Goal: Register for event/course

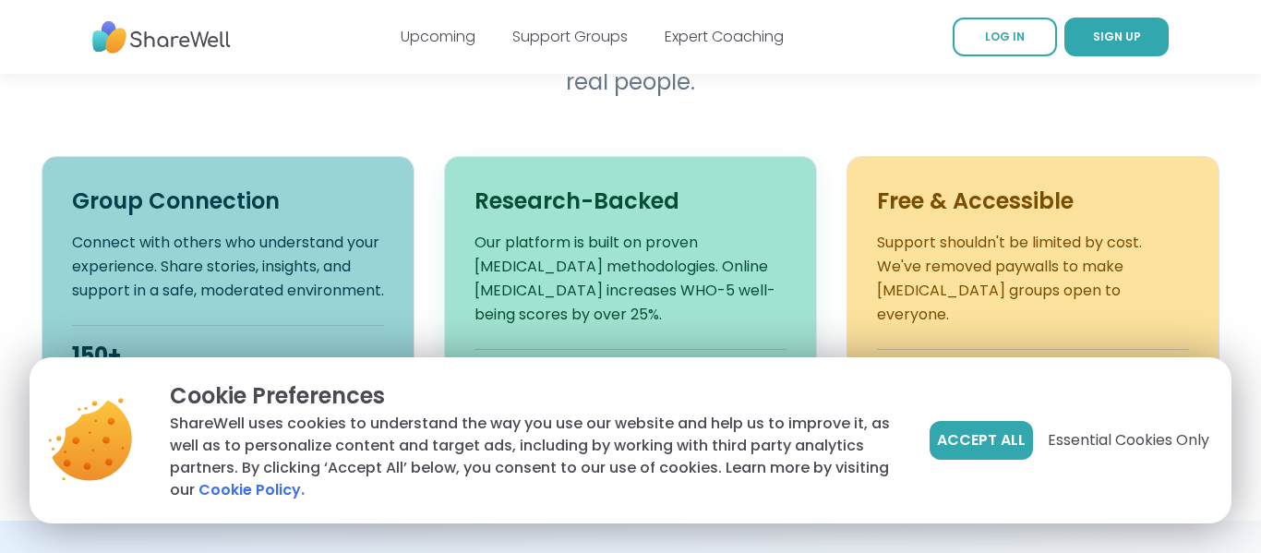
scroll to position [663, 0]
click at [971, 427] on button "Accept All" at bounding box center [981, 440] width 103 height 39
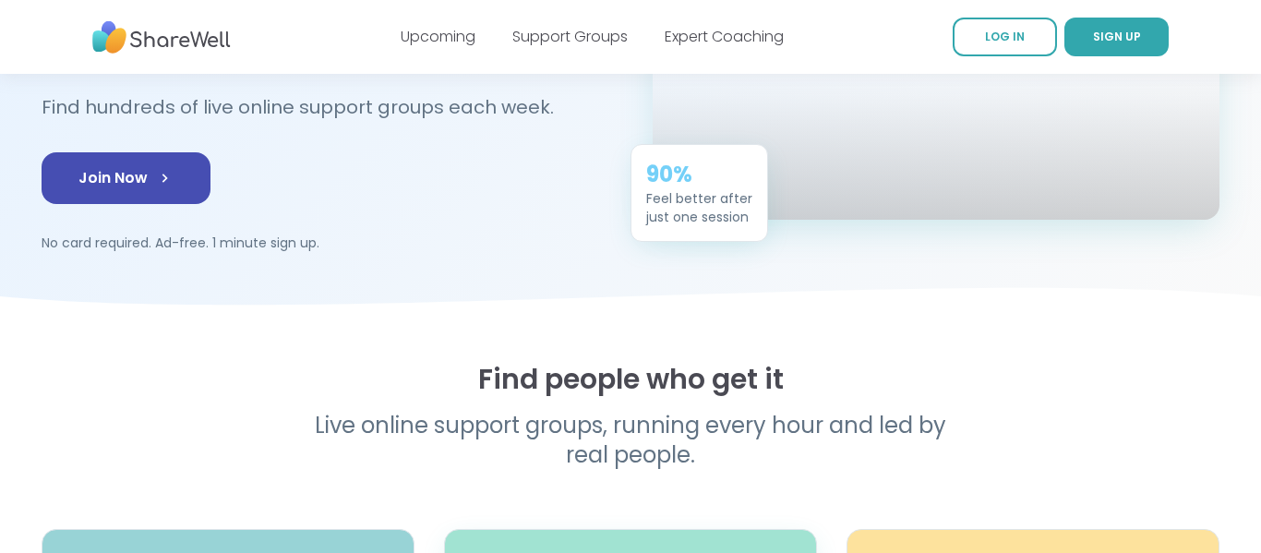
scroll to position [0, 0]
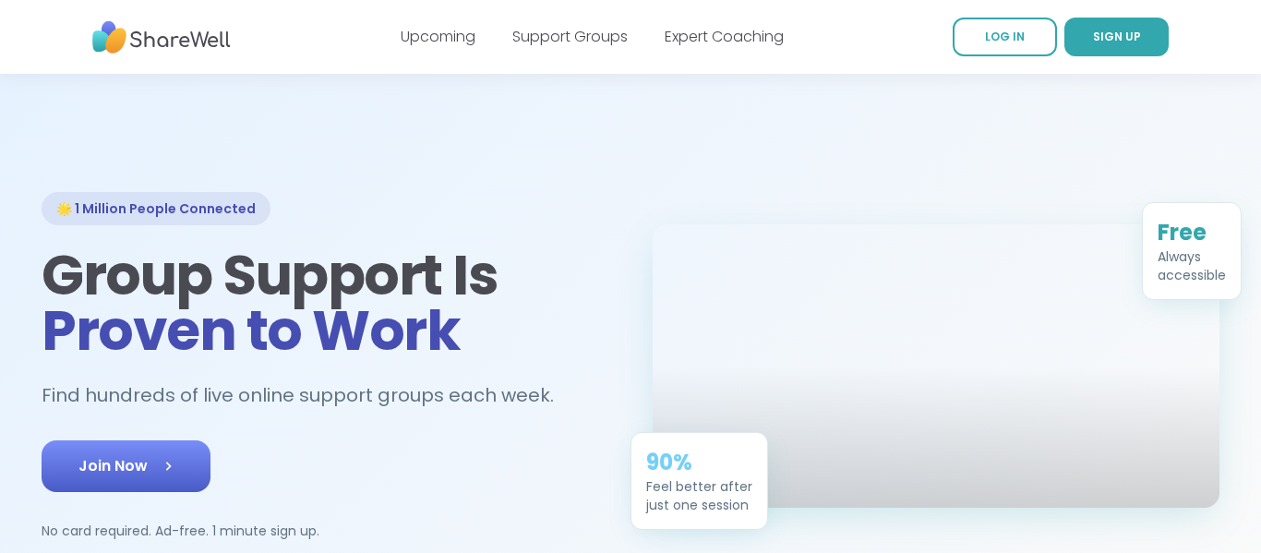
click at [195, 474] on link "Join Now" at bounding box center [126, 466] width 169 height 52
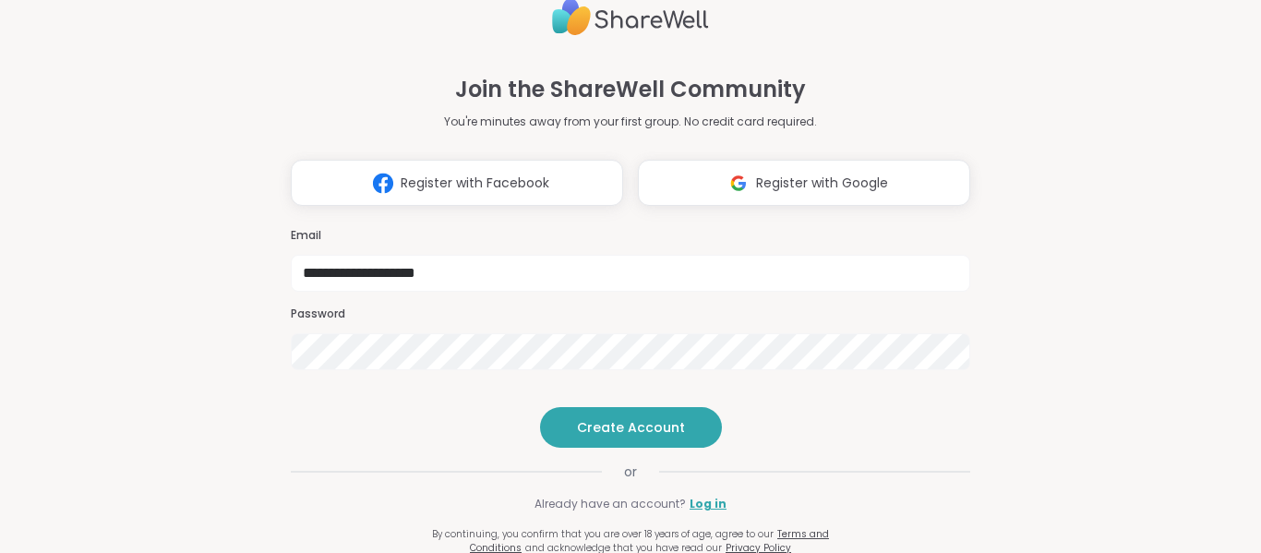
type input "**********"
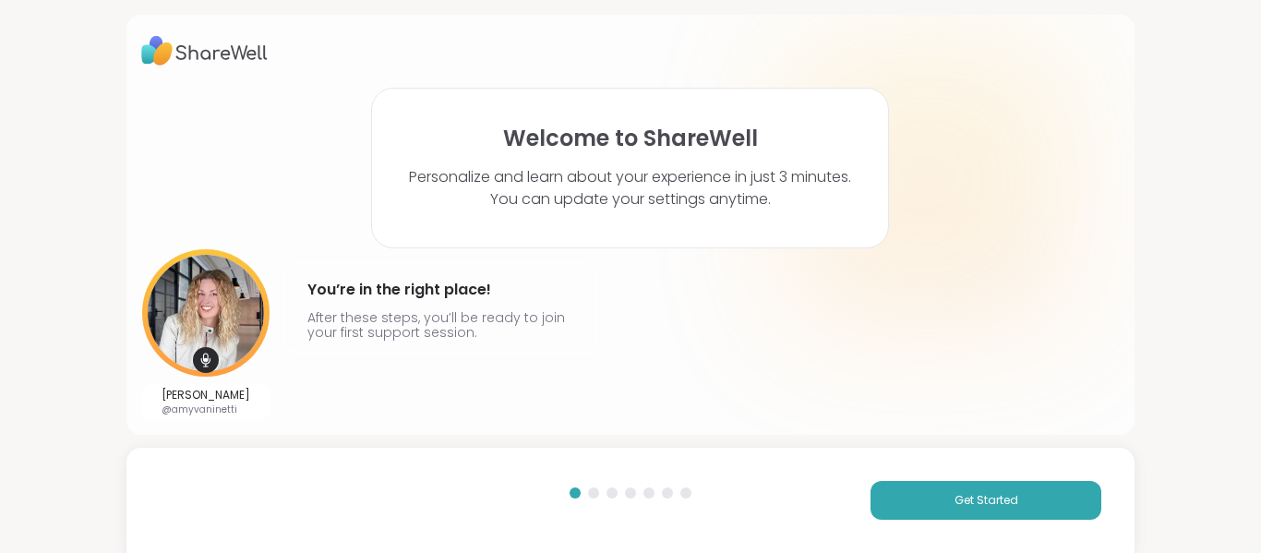
click at [213, 315] on img at bounding box center [205, 312] width 127 height 127
click at [992, 502] on span "Get Started" at bounding box center [987, 500] width 64 height 17
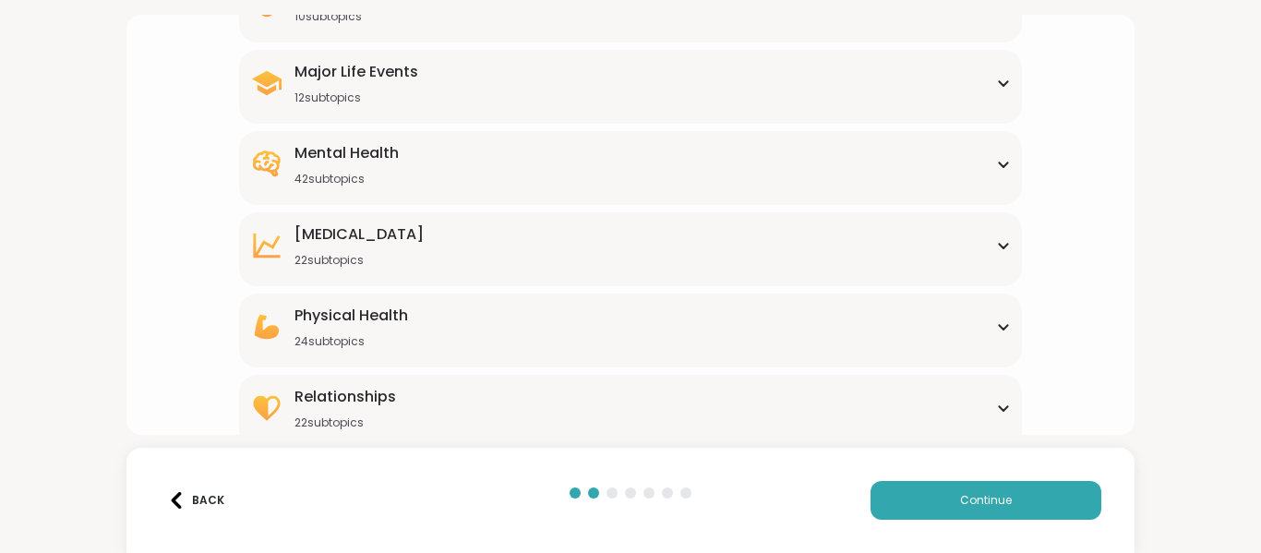
scroll to position [314, 0]
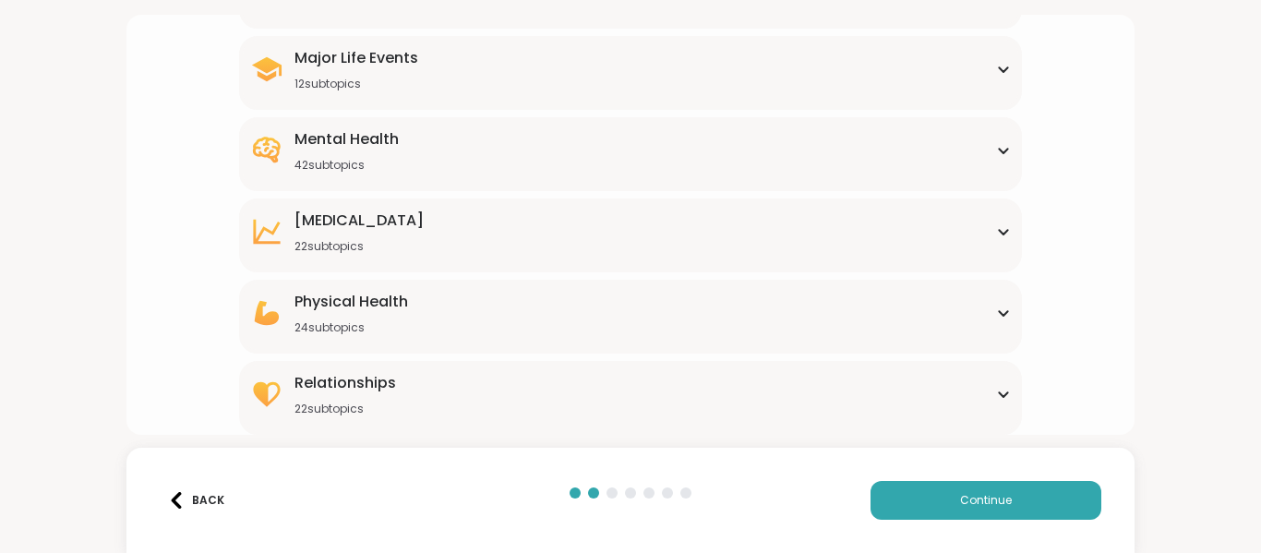
click at [671, 153] on div "Mental Health 42 subtopics" at bounding box center [631, 150] width 762 height 44
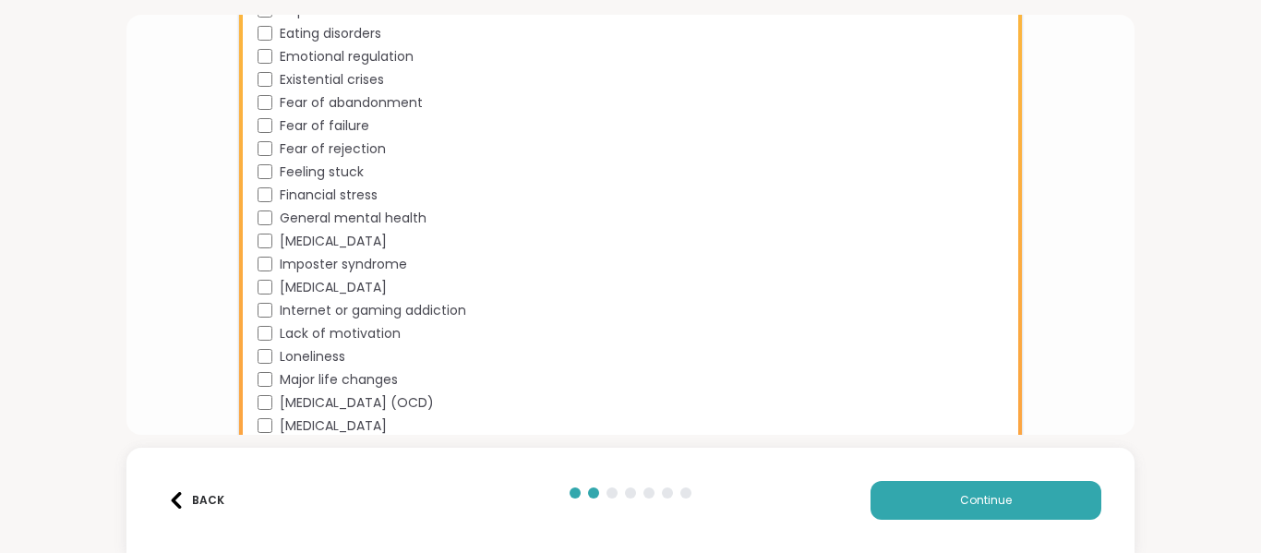
scroll to position [818, 0]
click at [409, 218] on span "General mental health" at bounding box center [353, 216] width 147 height 19
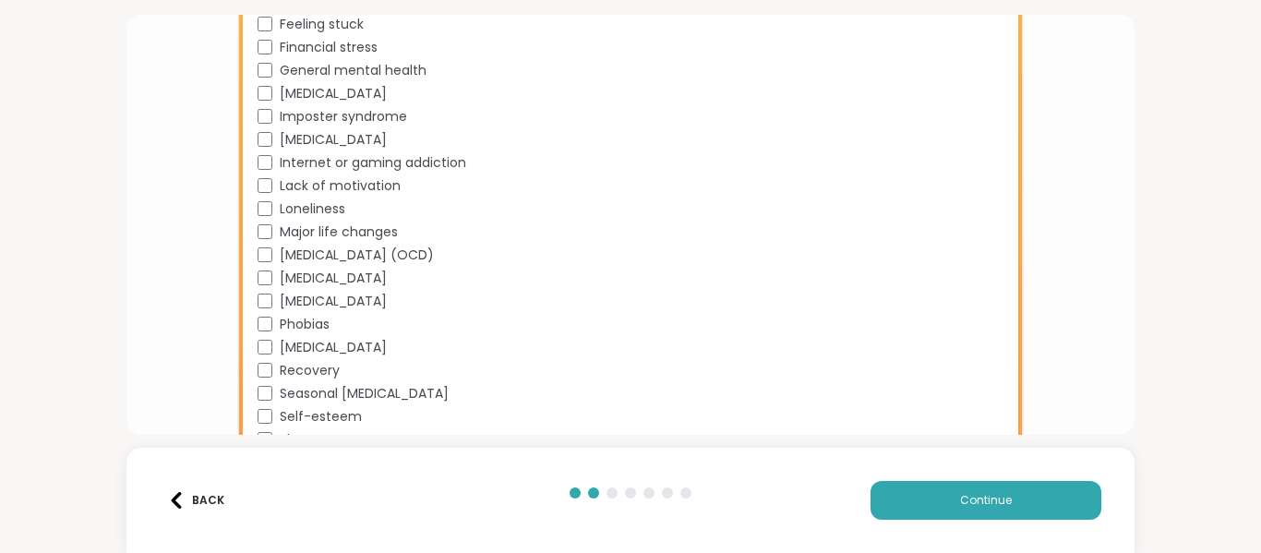
scroll to position [965, 0]
click at [379, 210] on div "Loneliness" at bounding box center [635, 207] width 754 height 19
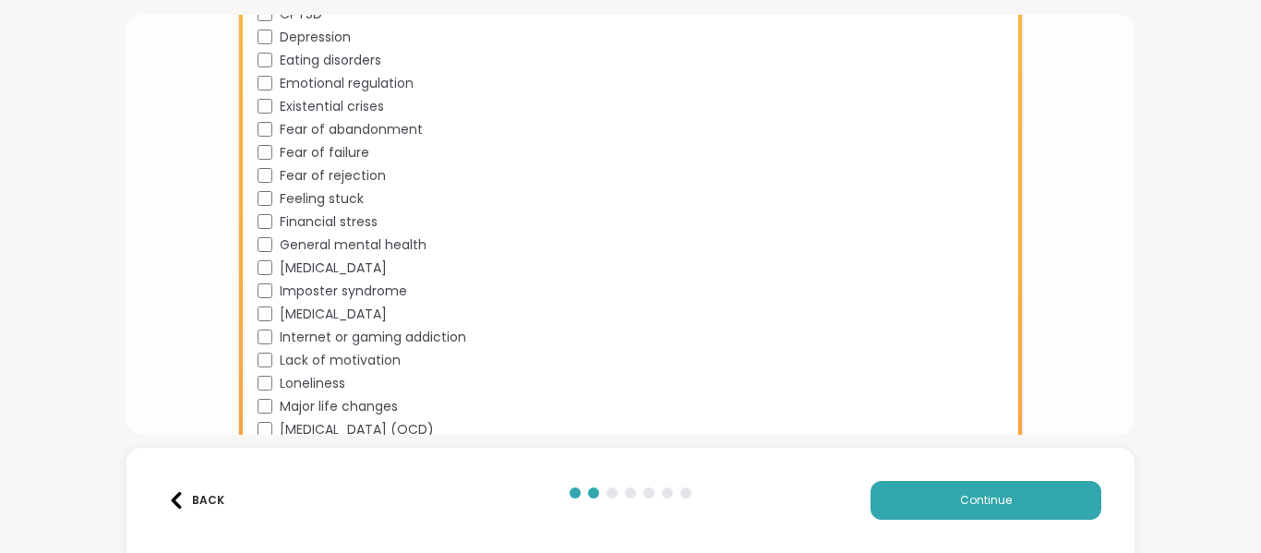
scroll to position [785, 0]
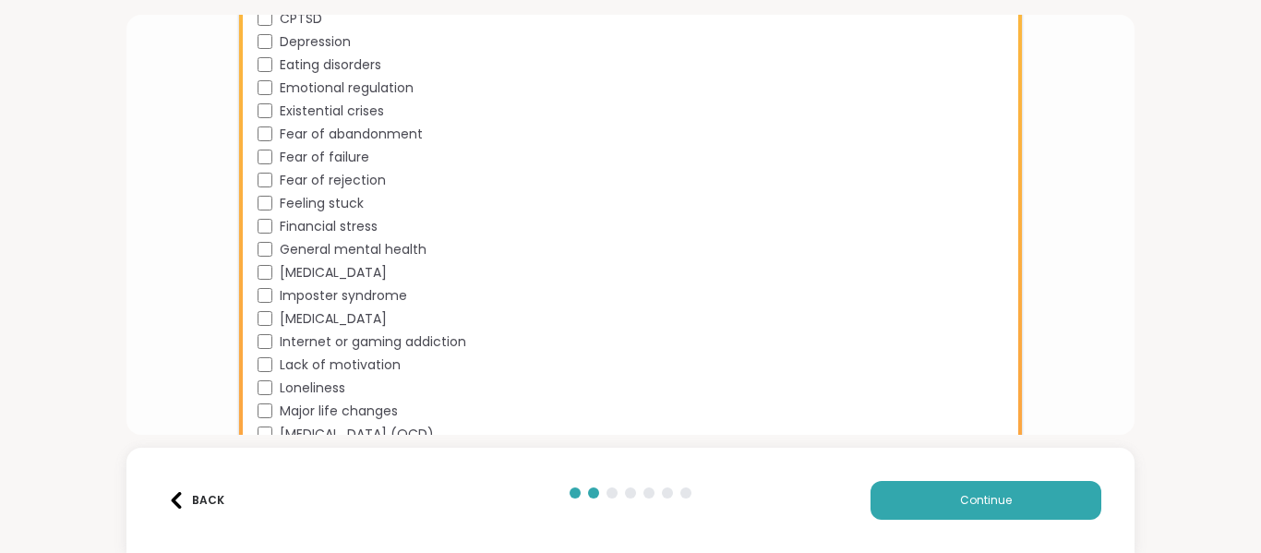
click at [335, 206] on span "Feeling stuck" at bounding box center [322, 203] width 84 height 19
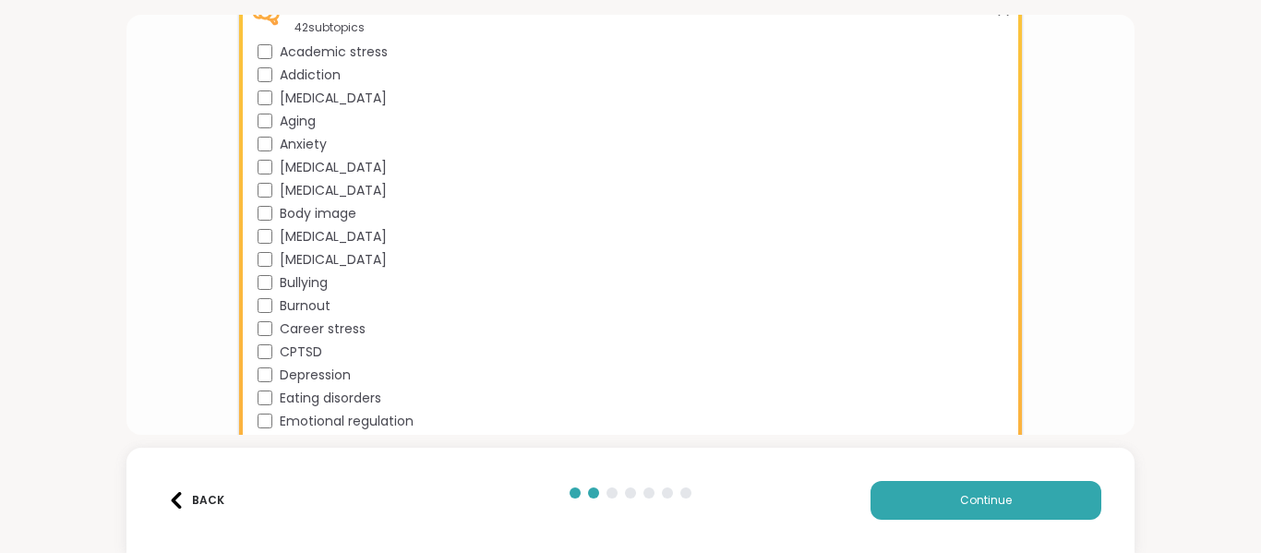
scroll to position [413, 0]
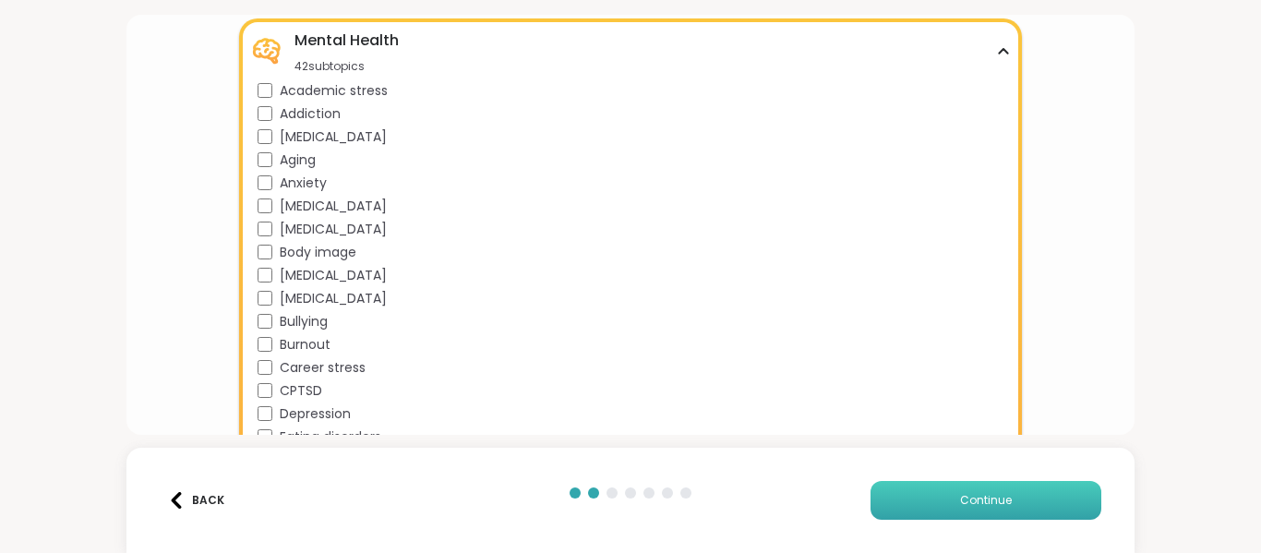
click at [926, 502] on button "Continue" at bounding box center [986, 500] width 231 height 39
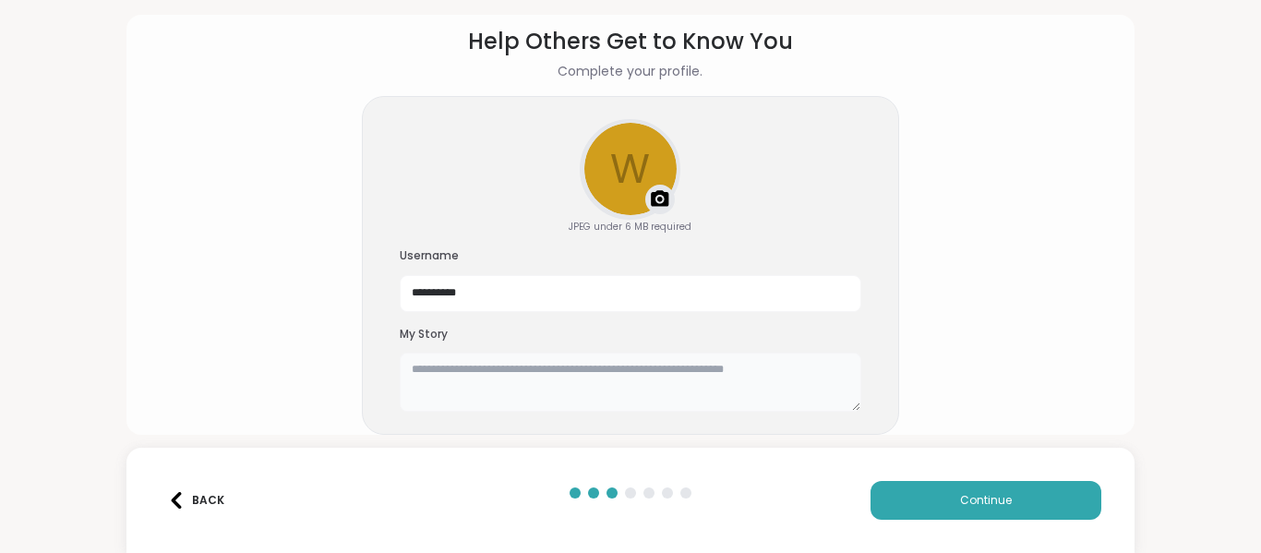
click at [680, 369] on textarea at bounding box center [631, 382] width 462 height 59
type textarea "*"
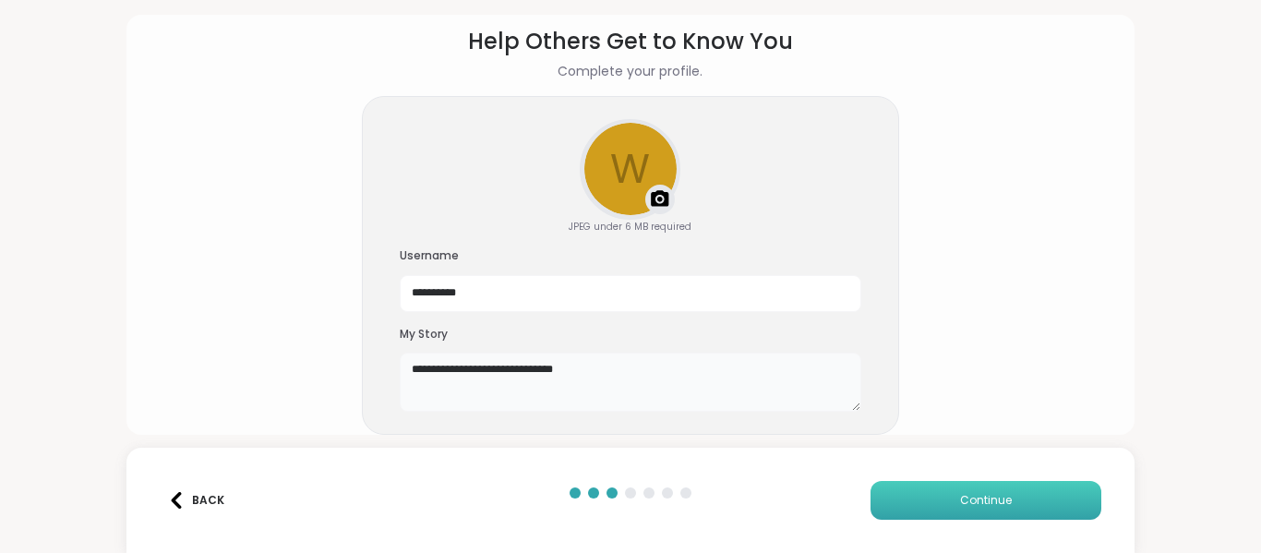
type textarea "**********"
click at [966, 493] on span "Continue" at bounding box center [986, 500] width 52 height 17
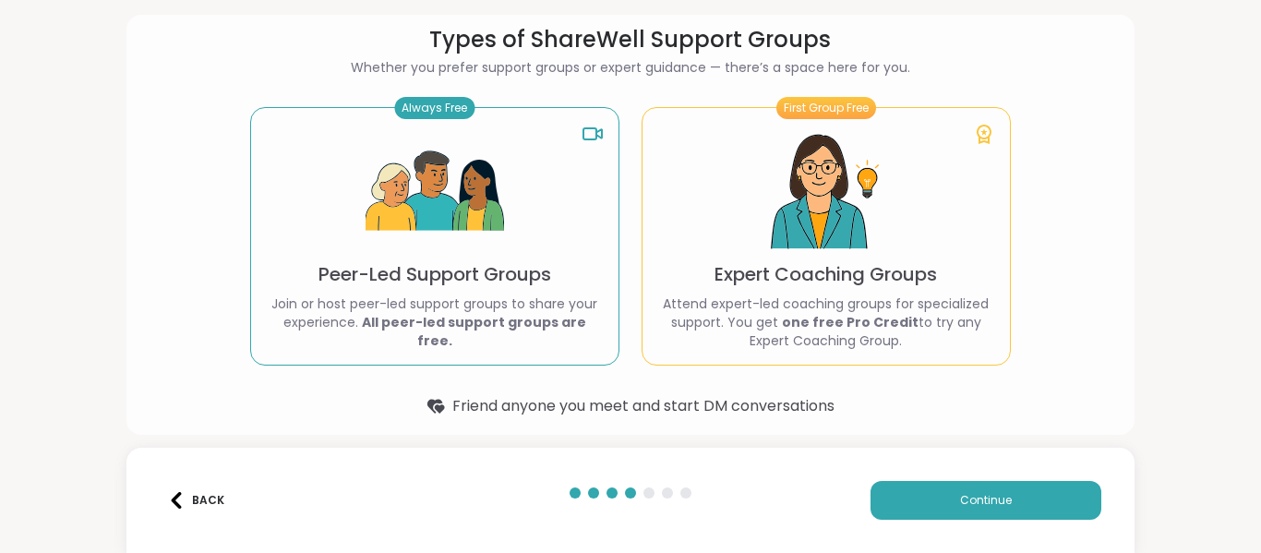
click at [575, 244] on div "Always Free Peer-Led Support Groups Join or host peer-led support groups to sha…" at bounding box center [434, 236] width 369 height 259
click at [969, 493] on span "Continue" at bounding box center [986, 500] width 52 height 17
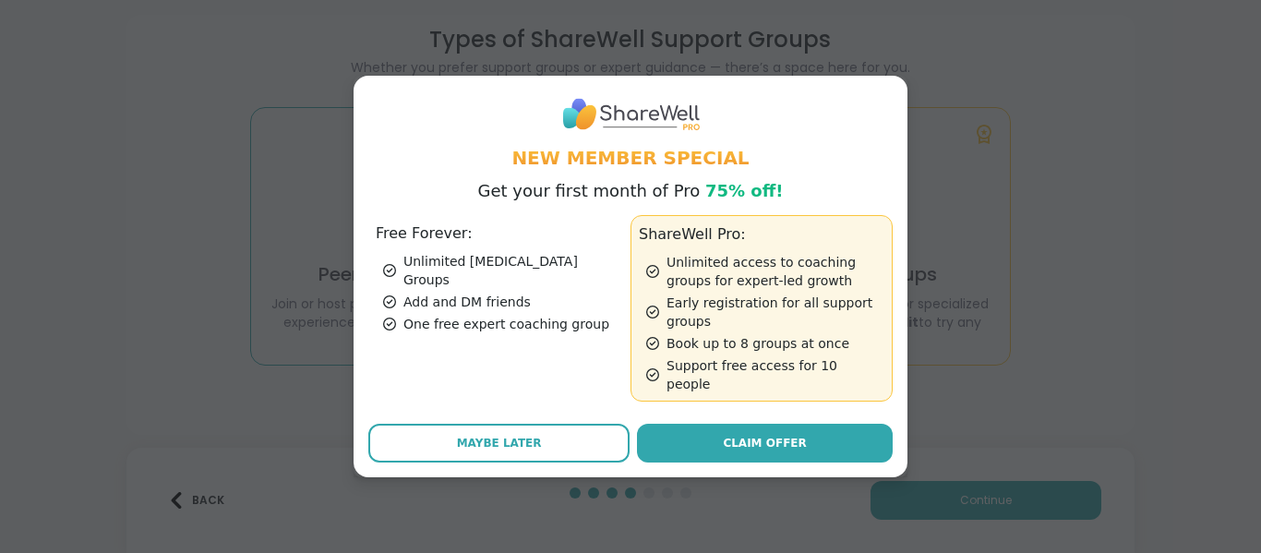
click at [501, 293] on div "Add and DM friends" at bounding box center [503, 302] width 240 height 18
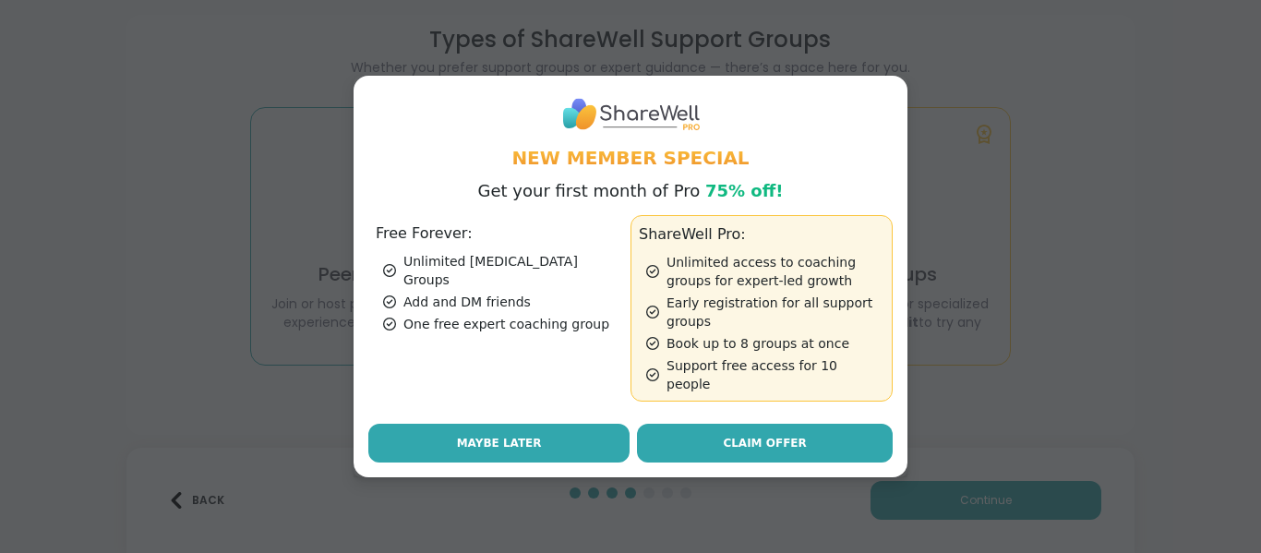
click at [571, 433] on button "Maybe Later" at bounding box center [498, 443] width 261 height 39
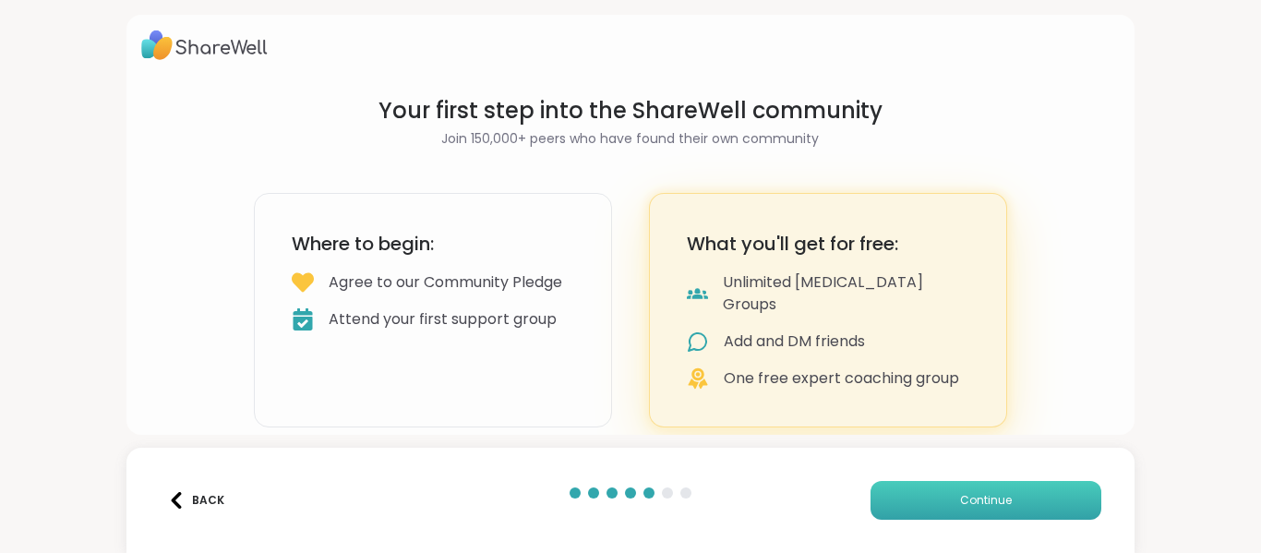
click at [991, 503] on span "Continue" at bounding box center [986, 500] width 52 height 17
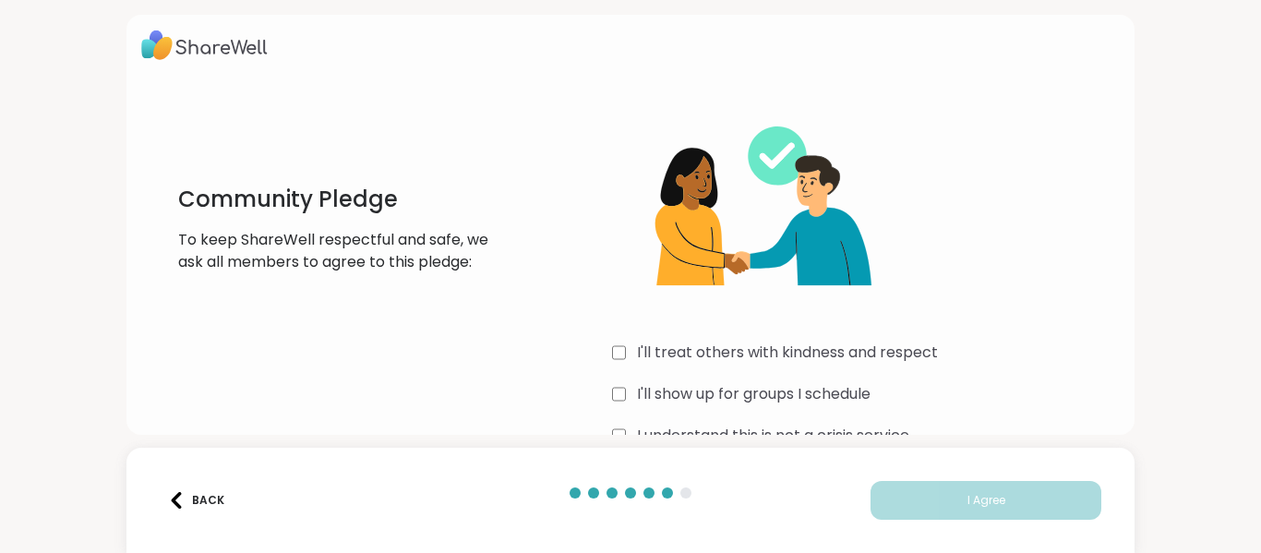
scroll to position [52, 0]
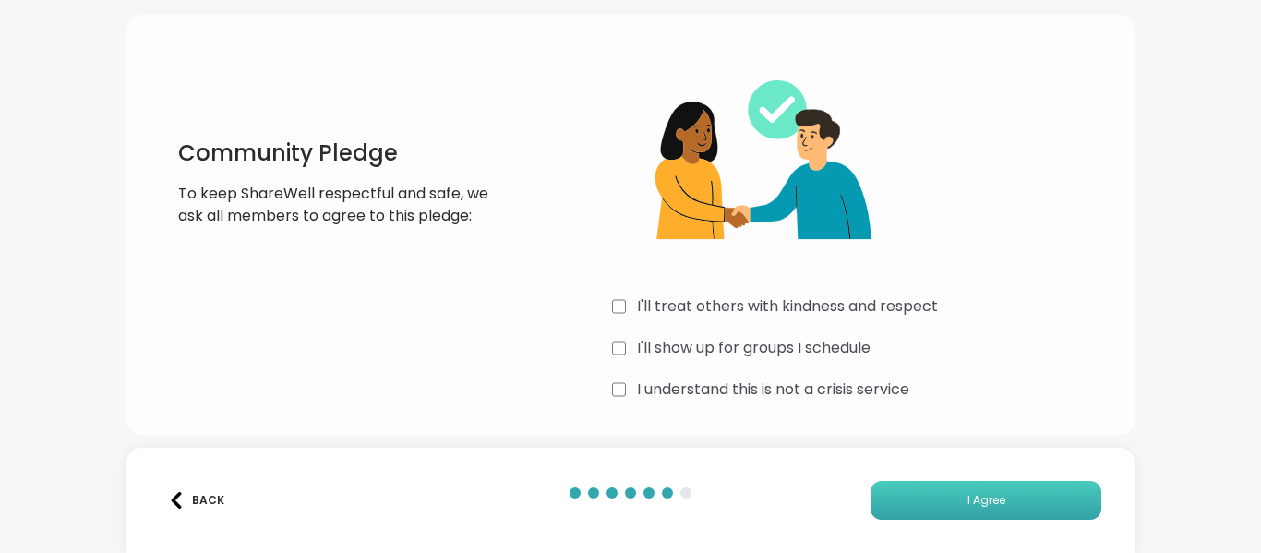
click at [925, 487] on button "I Agree" at bounding box center [986, 500] width 231 height 39
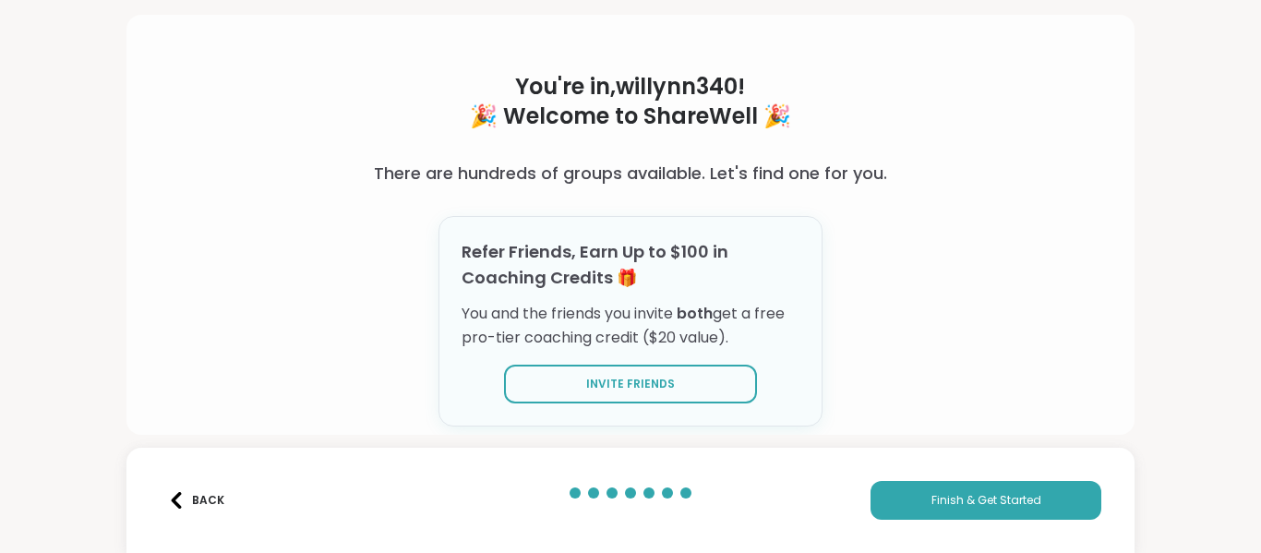
scroll to position [57, 0]
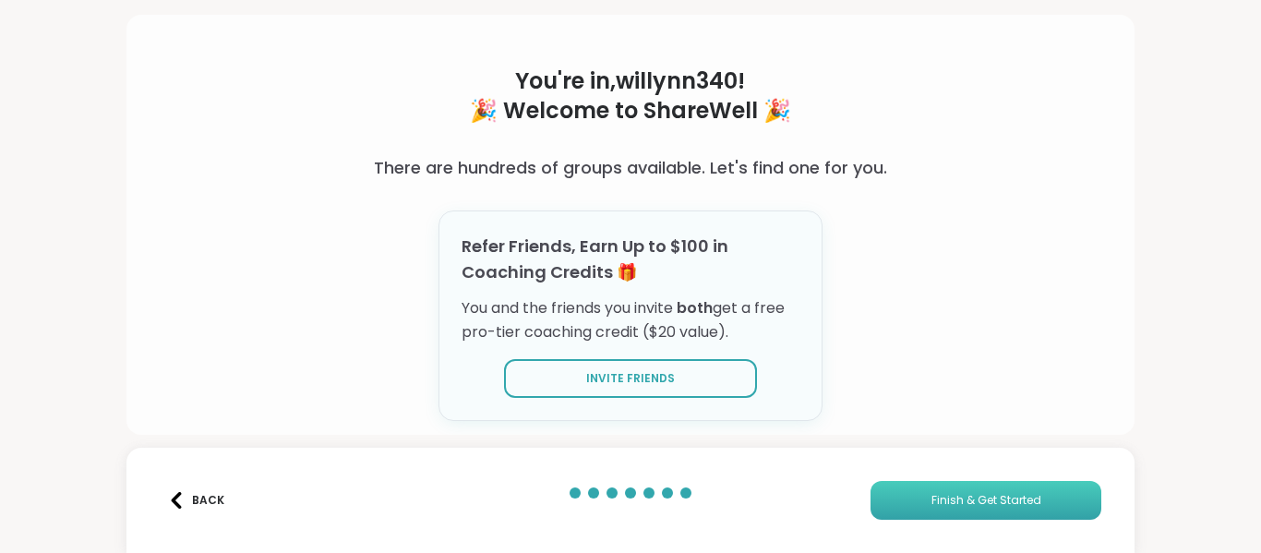
click at [928, 510] on button "Finish & Get Started" at bounding box center [986, 500] width 231 height 39
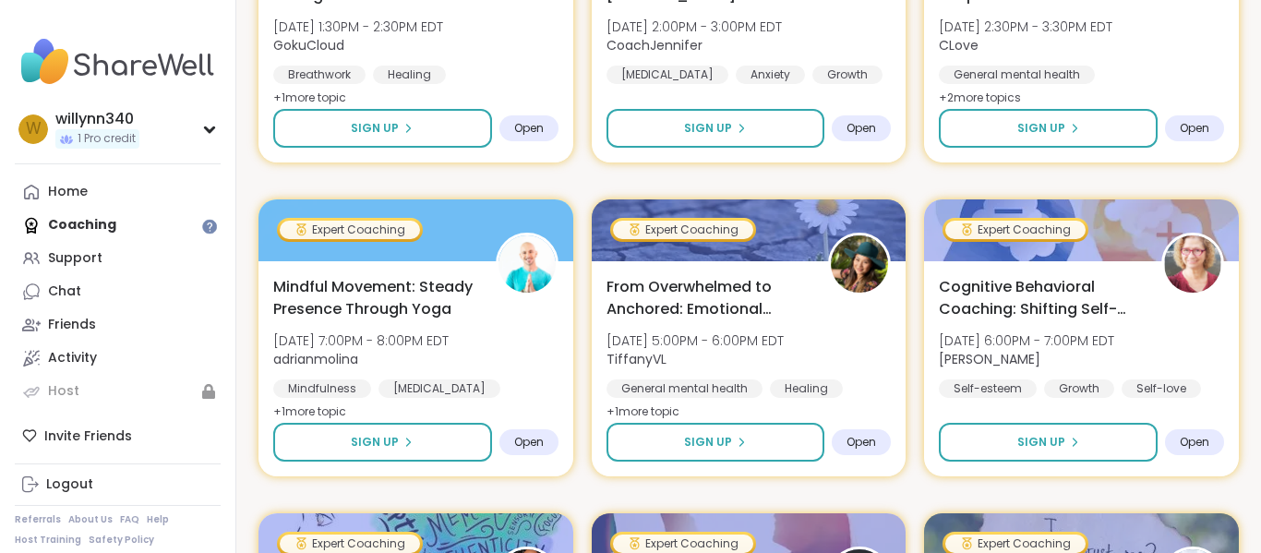
scroll to position [2389, 0]
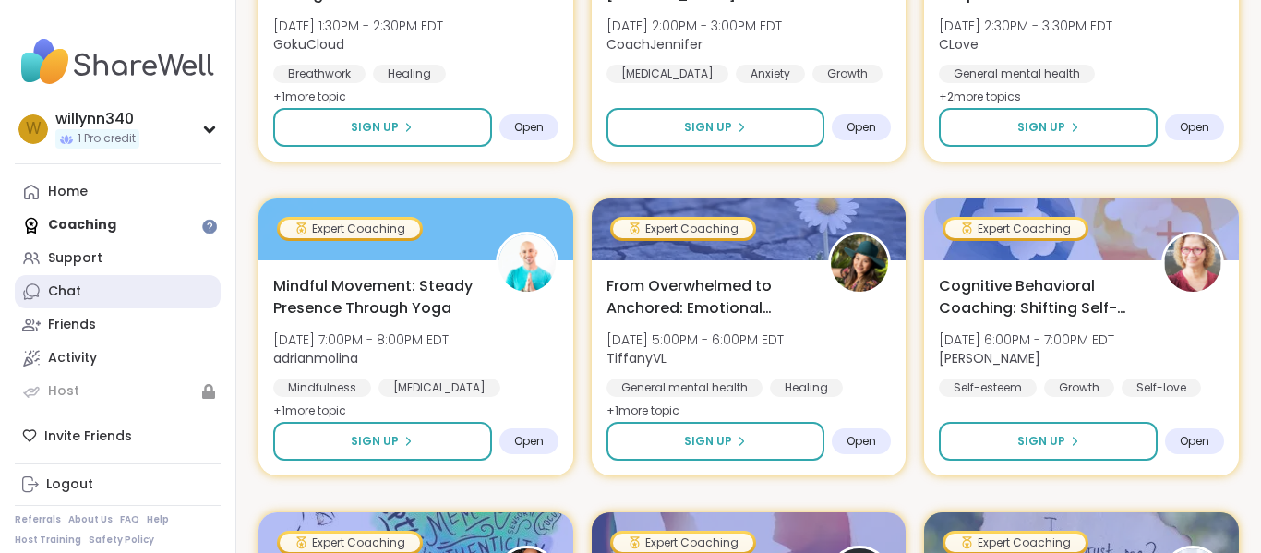
click at [171, 283] on link "Chat" at bounding box center [118, 291] width 206 height 33
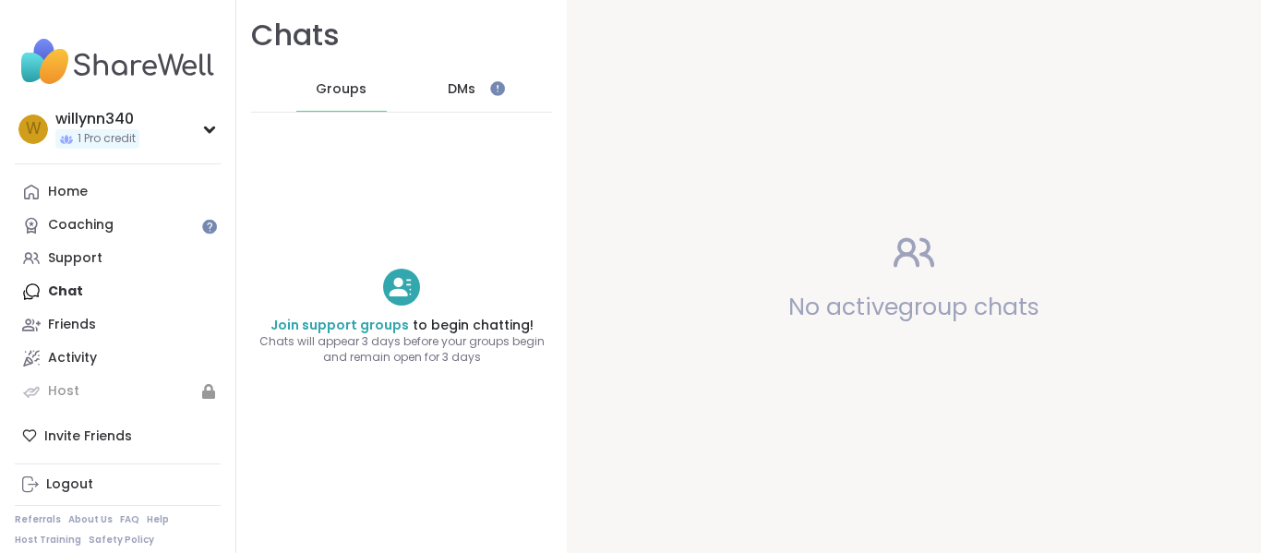
click at [466, 96] on span "DMs" at bounding box center [462, 89] width 28 height 18
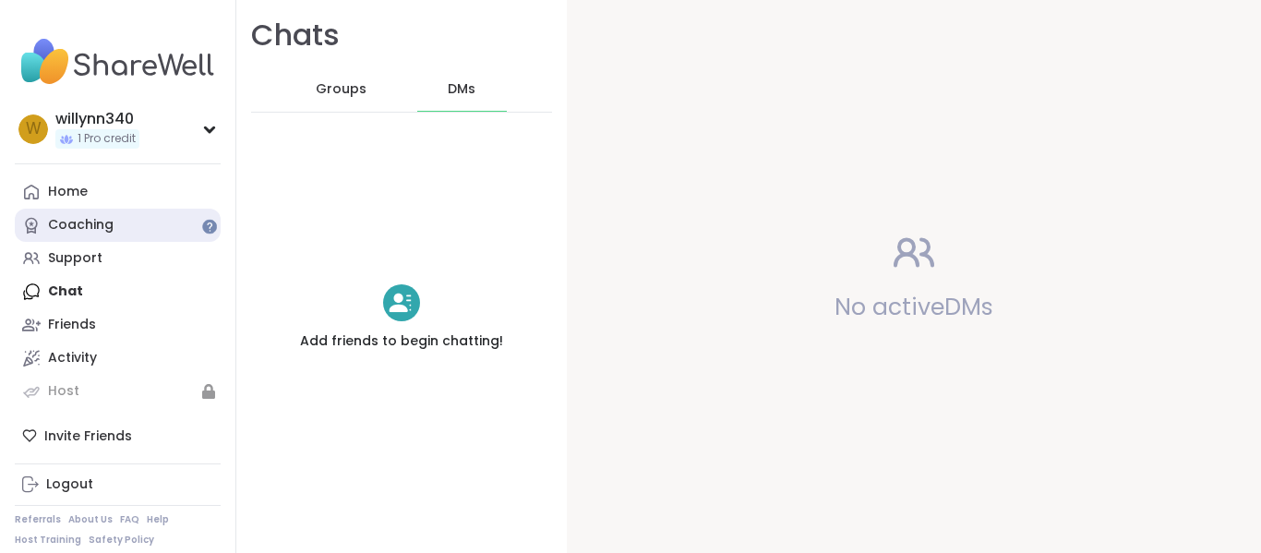
click at [193, 233] on link "Coaching" at bounding box center [118, 225] width 206 height 33
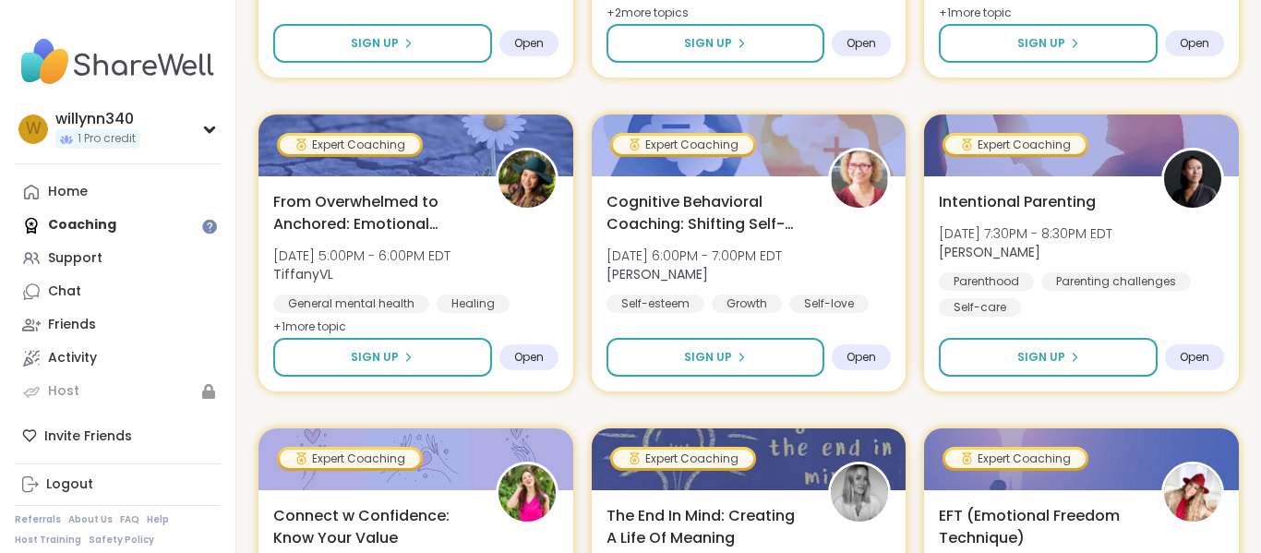
scroll to position [591, 0]
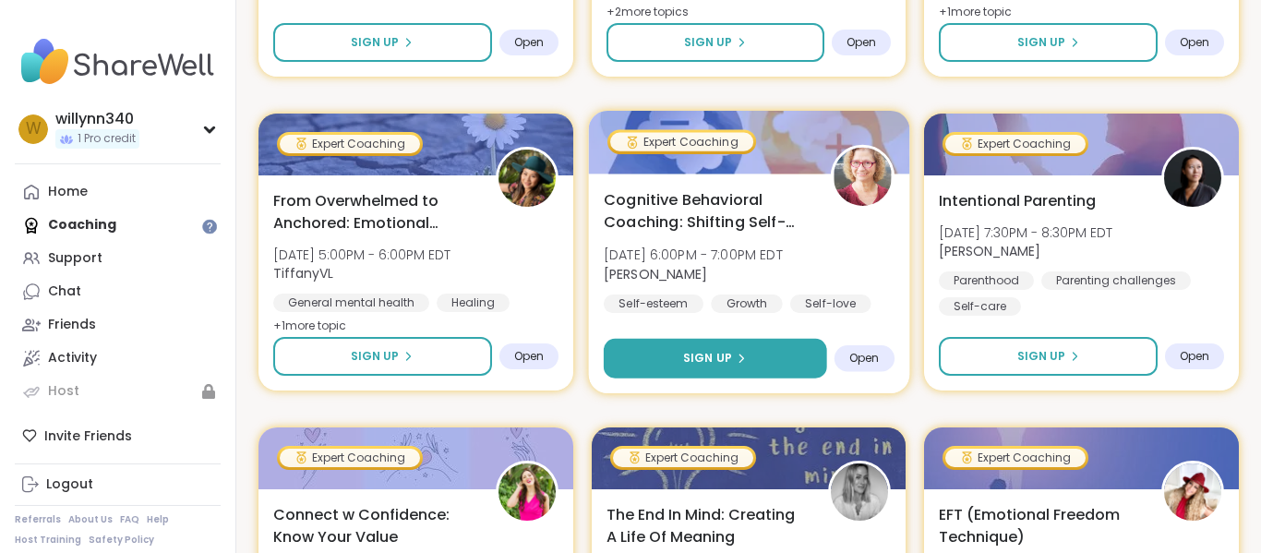
click at [651, 353] on button "Sign Up" at bounding box center [715, 359] width 223 height 40
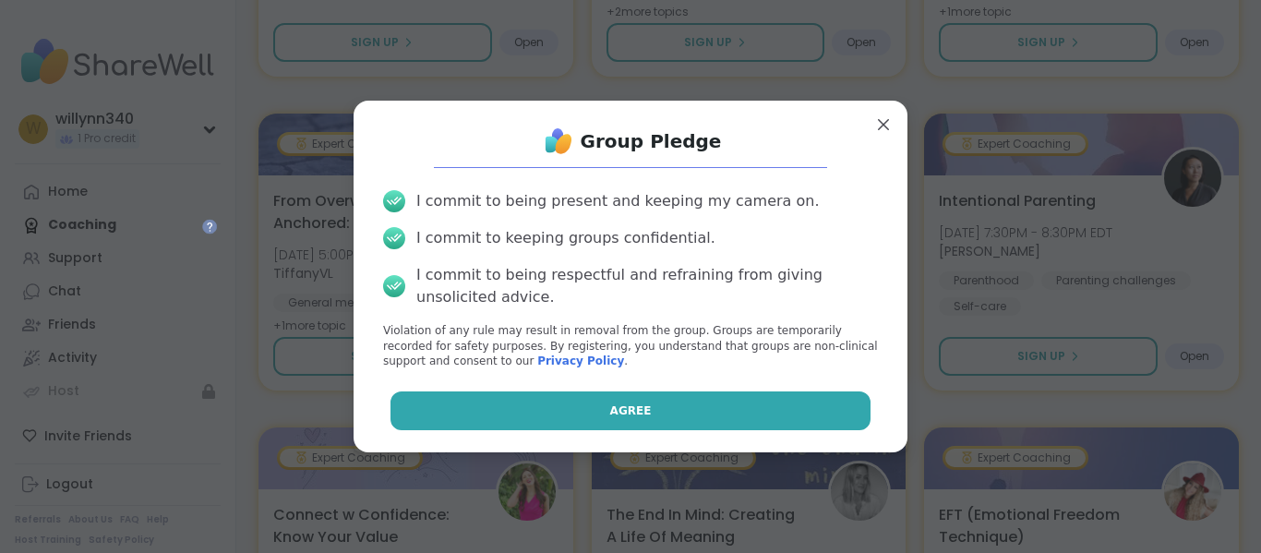
click at [677, 409] on button "Agree" at bounding box center [631, 410] width 481 height 39
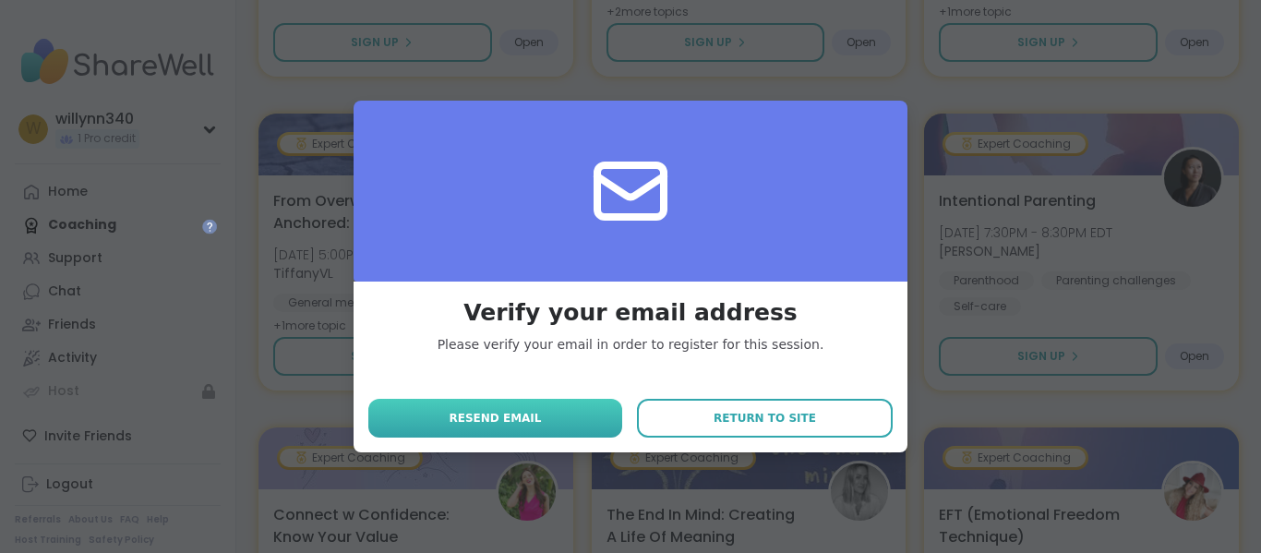
click at [611, 425] on button "Resend email" at bounding box center [495, 418] width 254 height 39
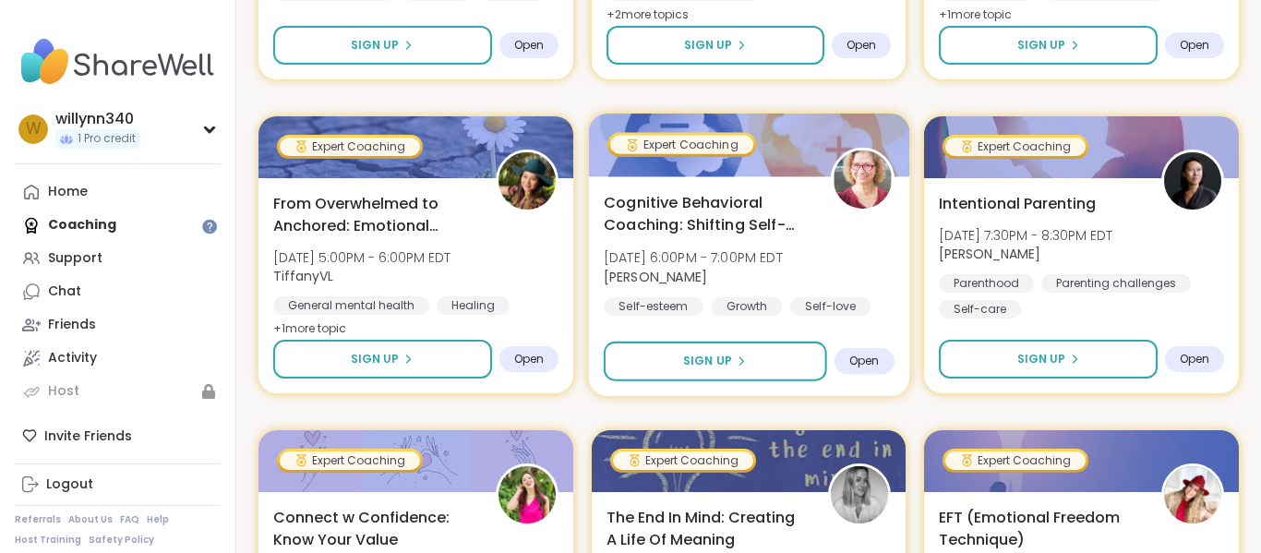
scroll to position [599, 0]
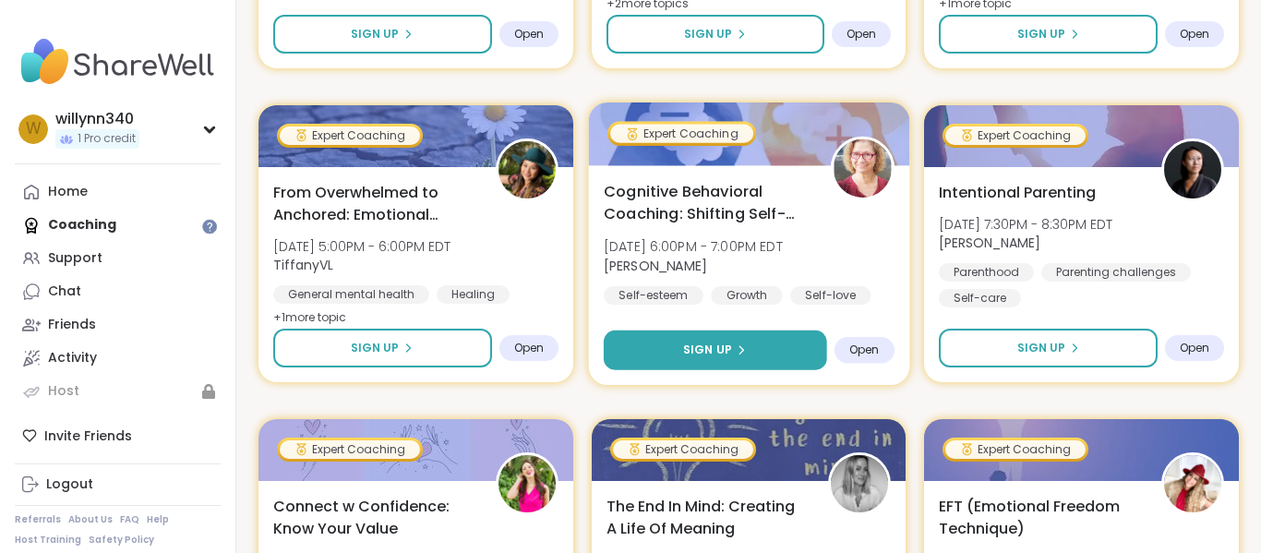
click at [722, 357] on span "Sign Up" at bounding box center [707, 350] width 49 height 17
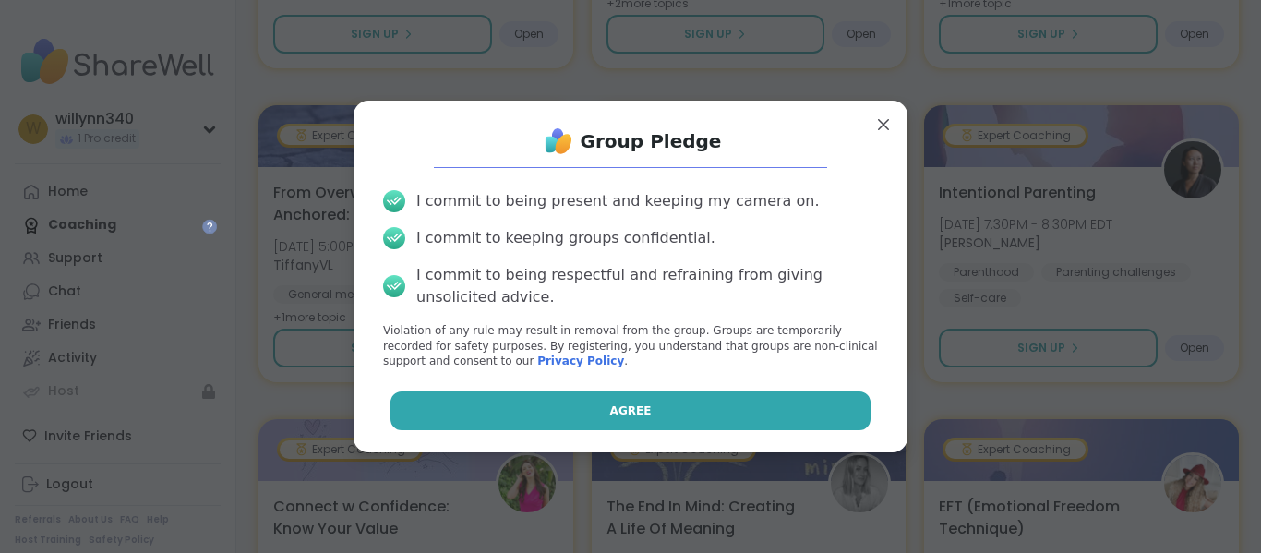
click at [643, 409] on span "Agree" at bounding box center [631, 411] width 42 height 17
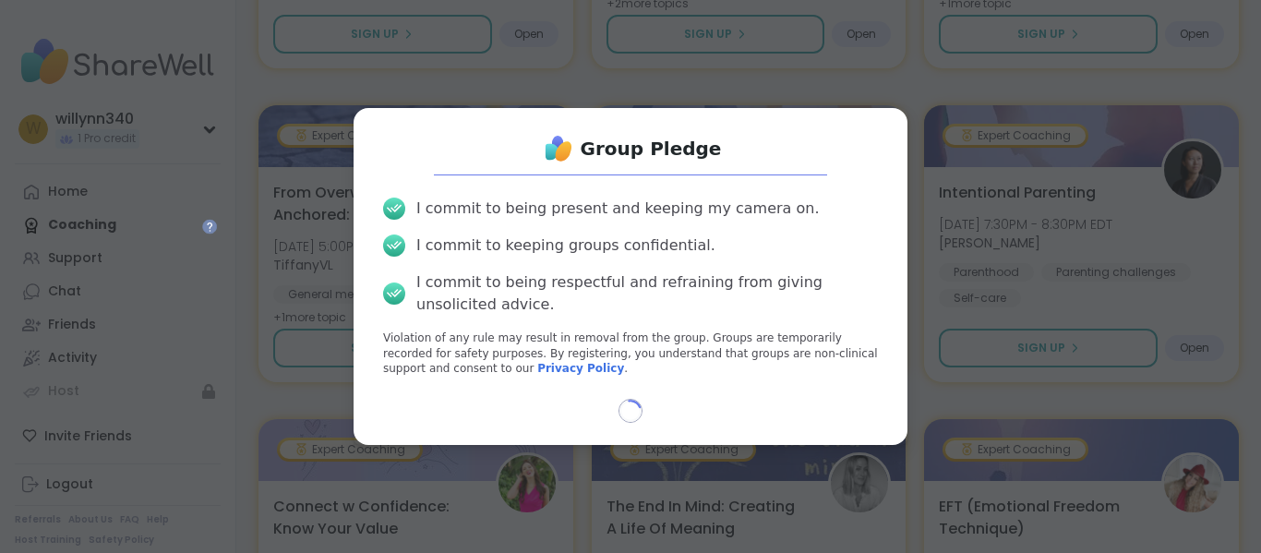
select select "**"
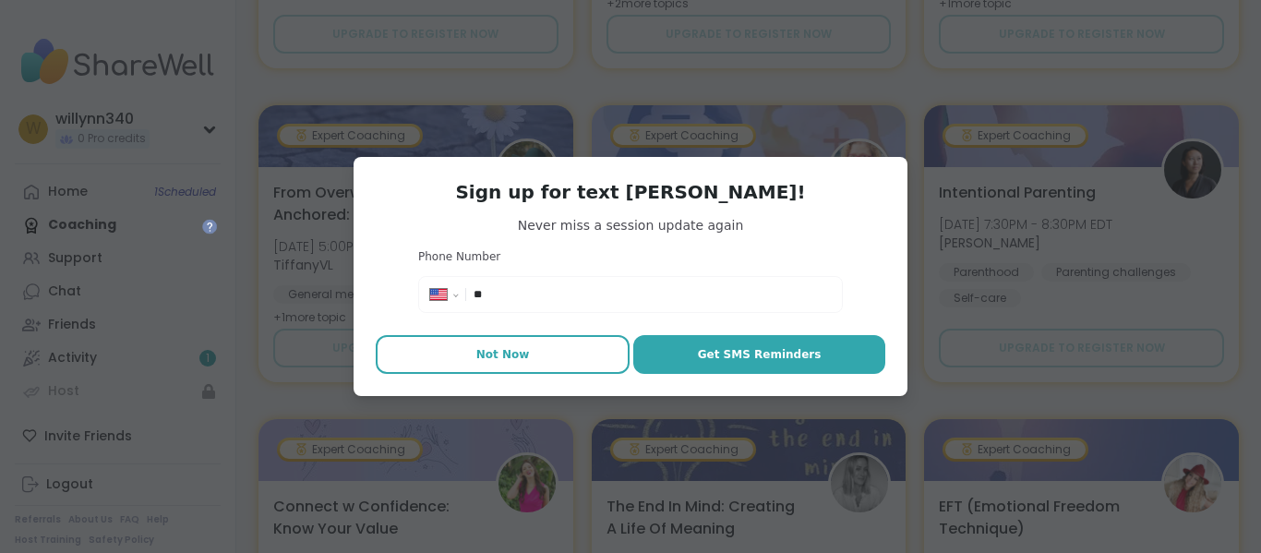
click at [554, 353] on button "Not Now" at bounding box center [503, 354] width 254 height 39
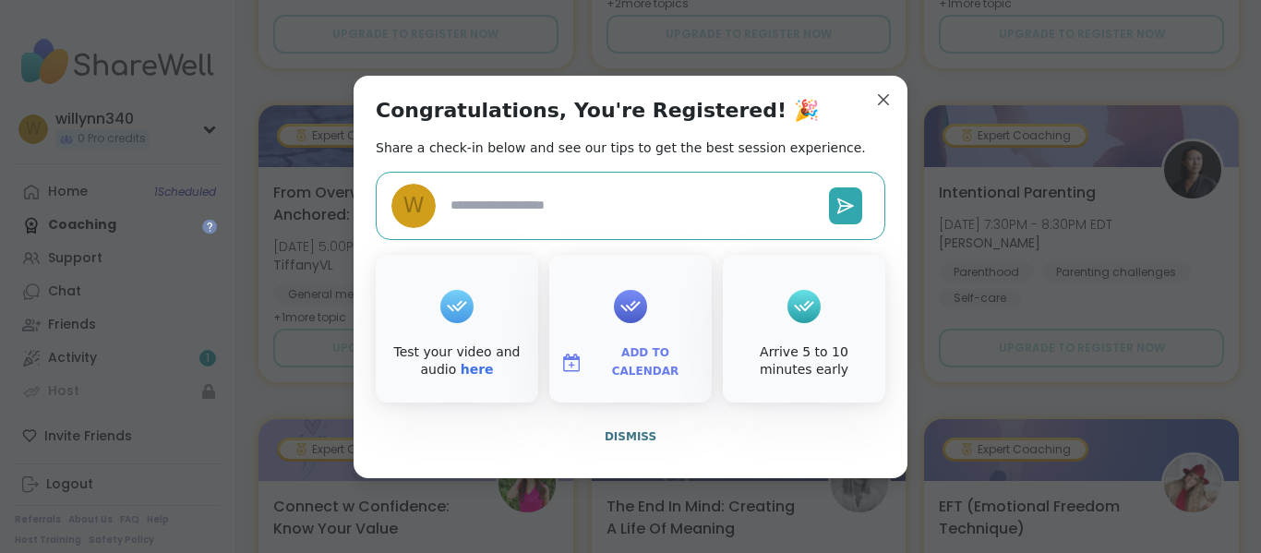
click at [510, 358] on div "Test your video and audio here" at bounding box center [456, 361] width 155 height 36
click at [659, 376] on button "Add to Calendar" at bounding box center [630, 362] width 155 height 39
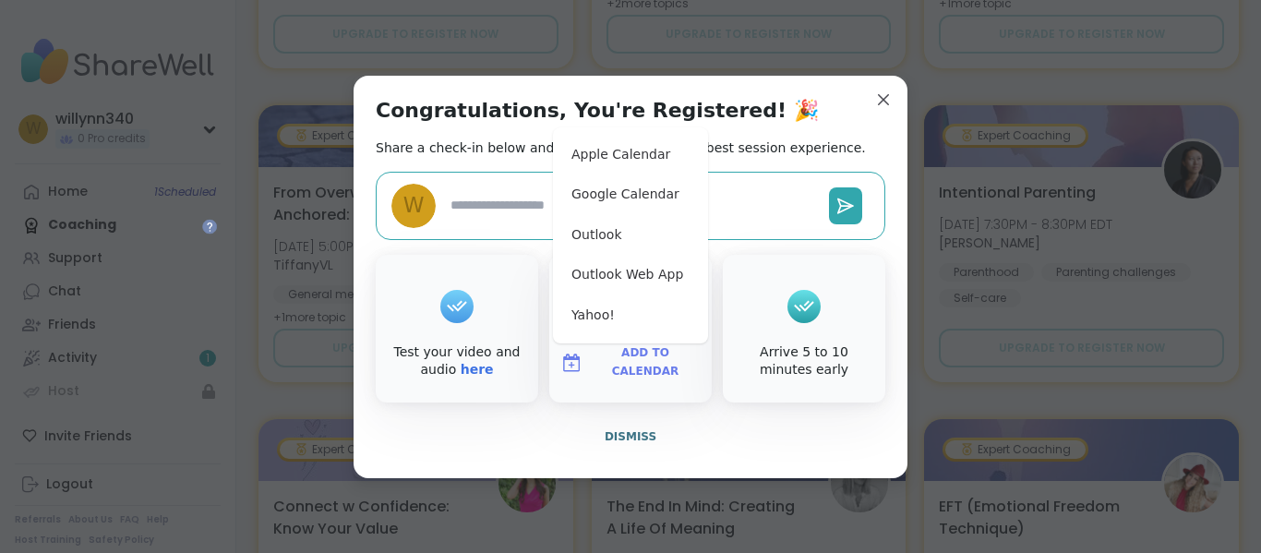
click at [751, 359] on div "Arrive 5 to 10 minutes early" at bounding box center [804, 361] width 155 height 36
click at [648, 433] on span "Dismiss" at bounding box center [631, 436] width 52 height 13
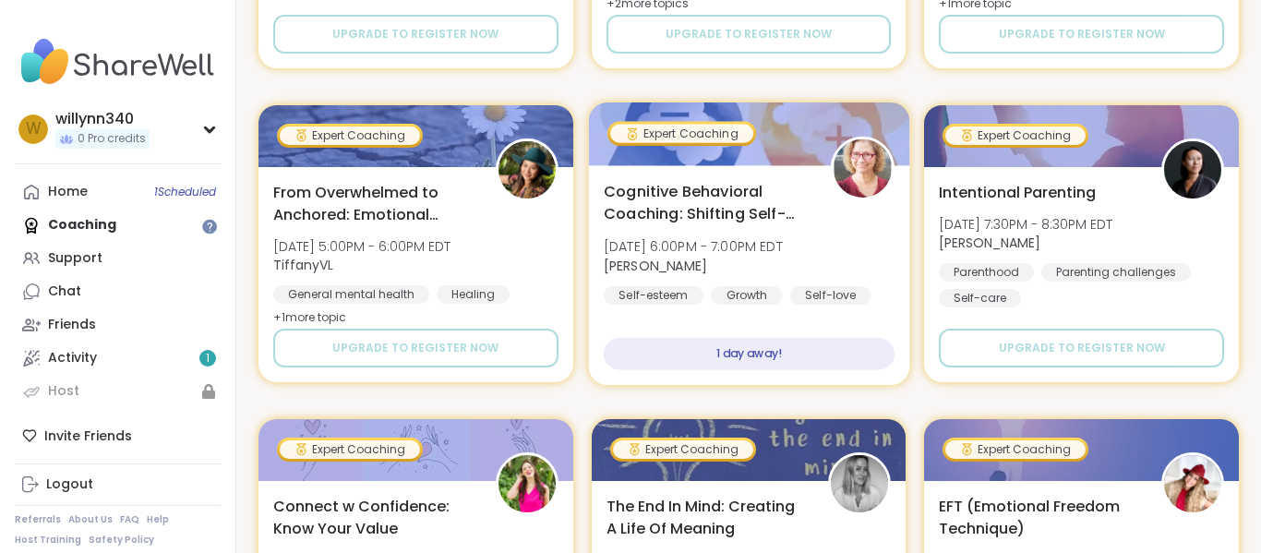
click at [712, 354] on div "1 day away!" at bounding box center [749, 354] width 291 height 32
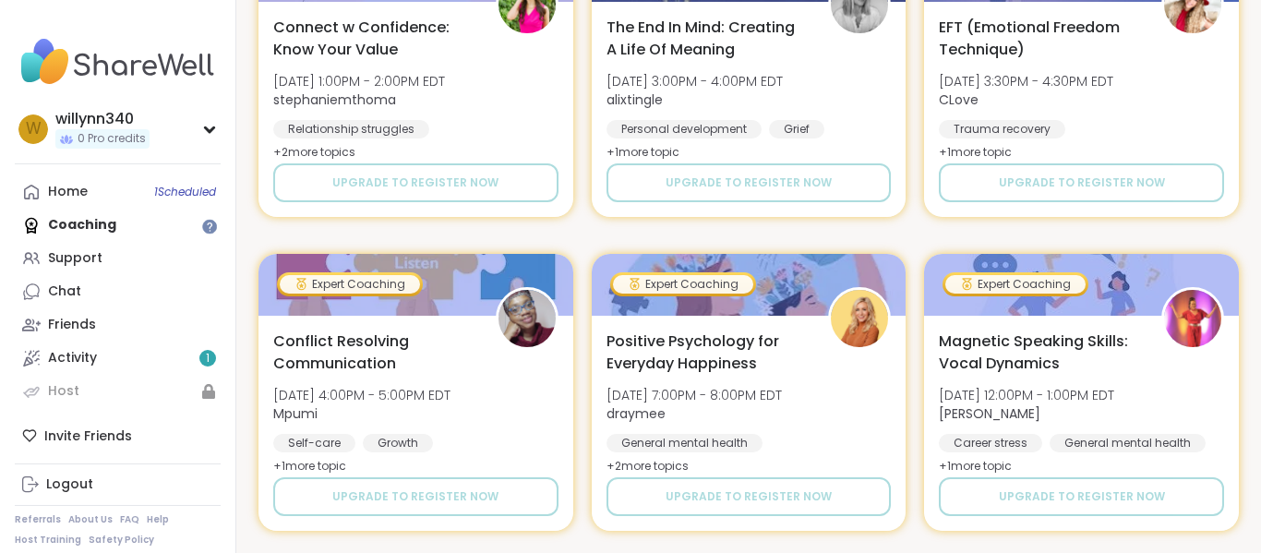
scroll to position [1089, 0]
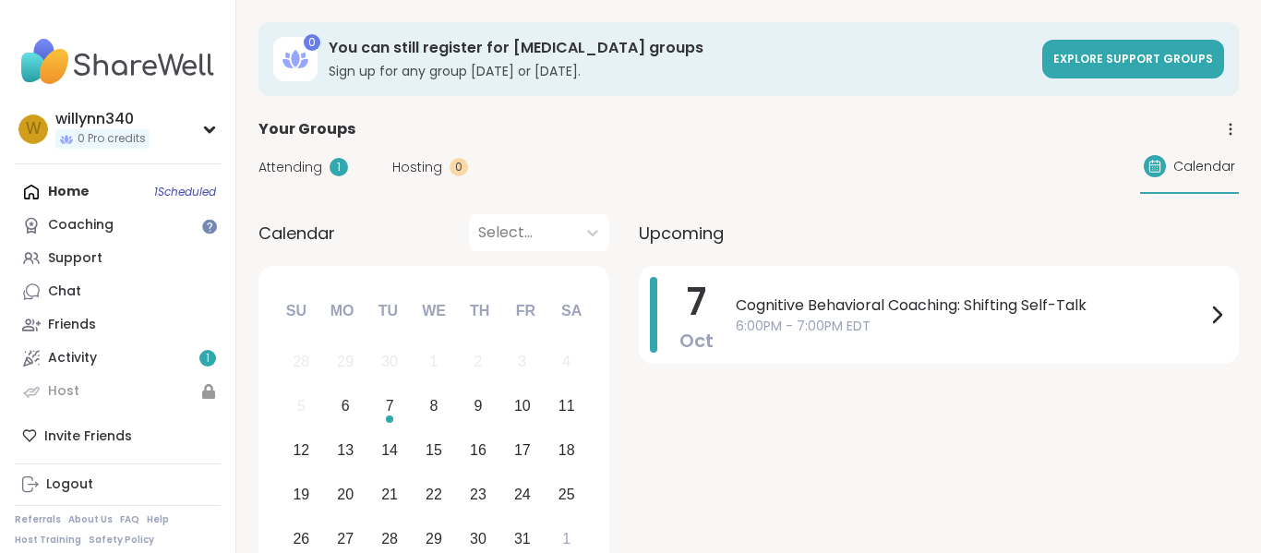
click at [327, 169] on div "Attending 1" at bounding box center [304, 167] width 90 height 19
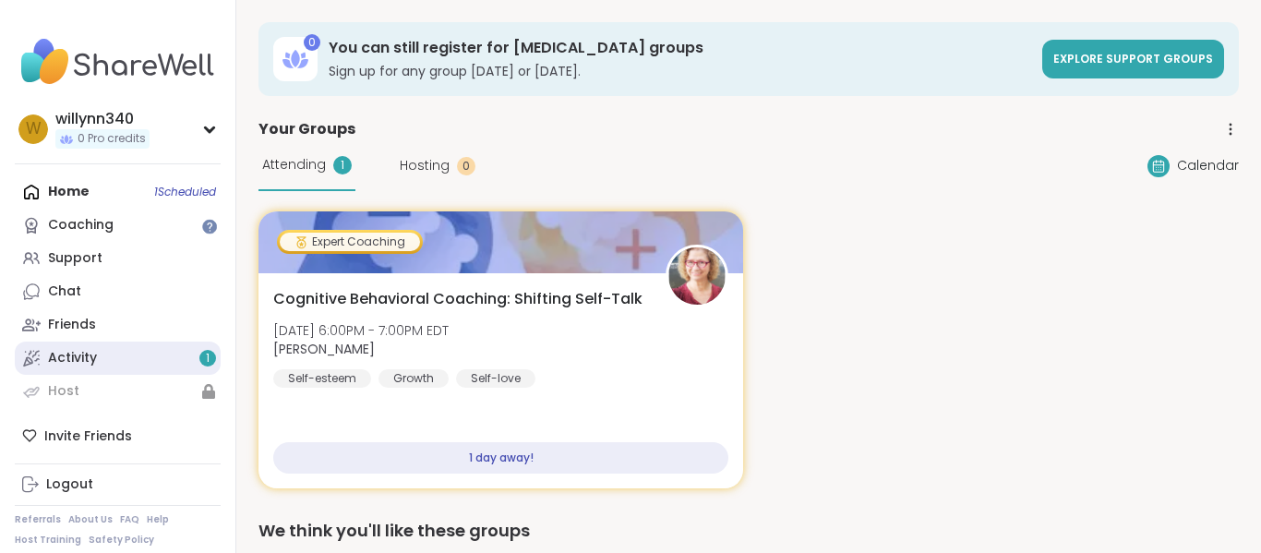
click at [212, 353] on div "1" at bounding box center [207, 358] width 17 height 17
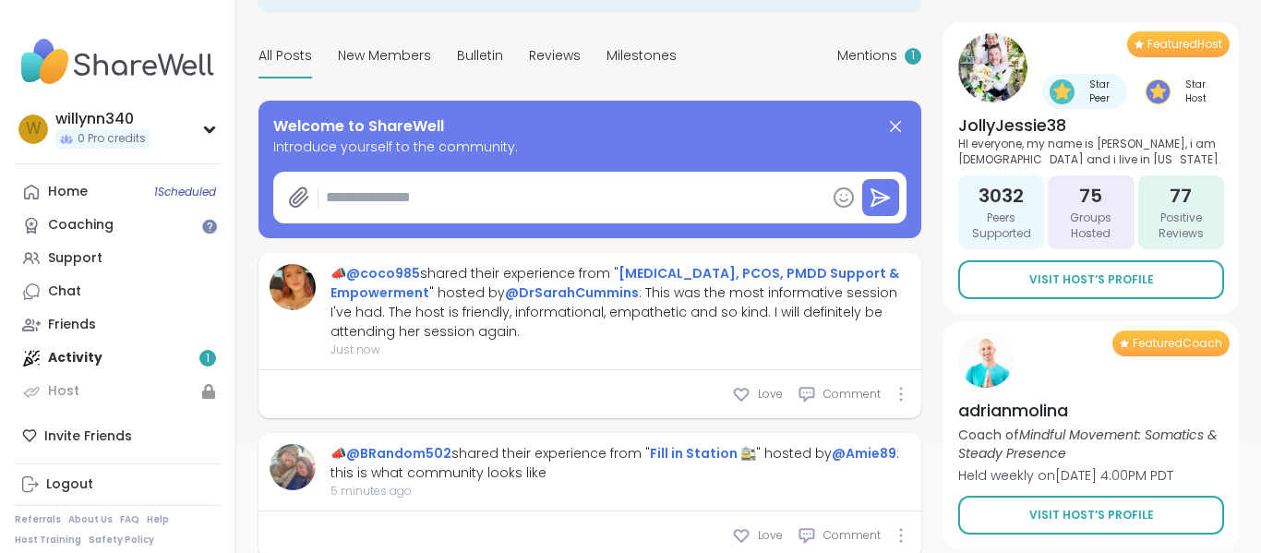
scroll to position [143, 0]
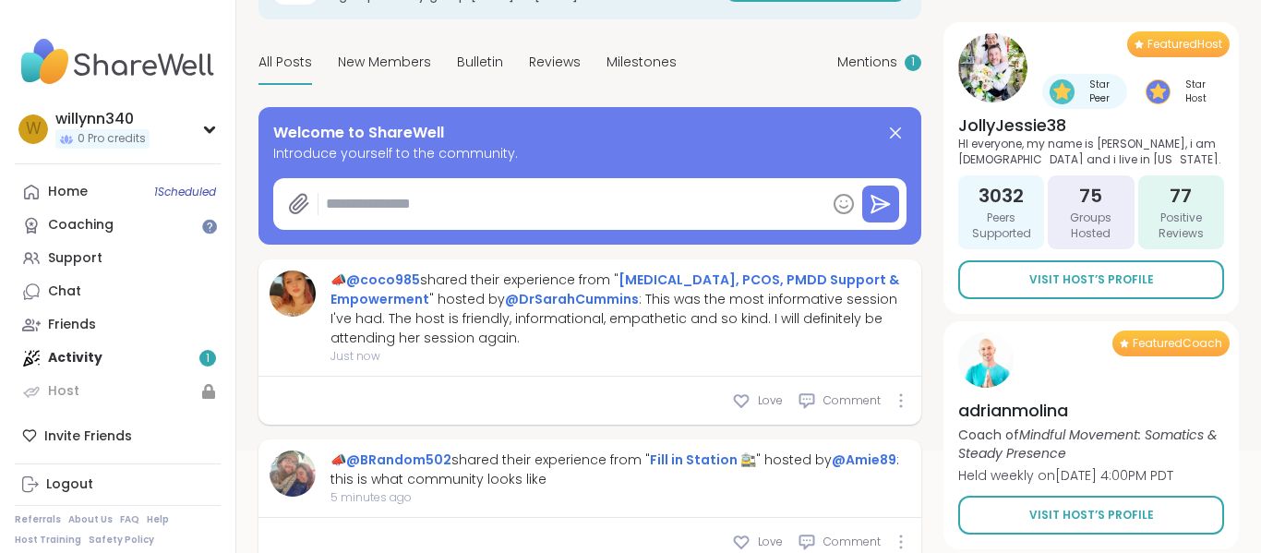
click at [395, 220] on textarea at bounding box center [572, 204] width 507 height 37
type textarea "*"
type textarea "**"
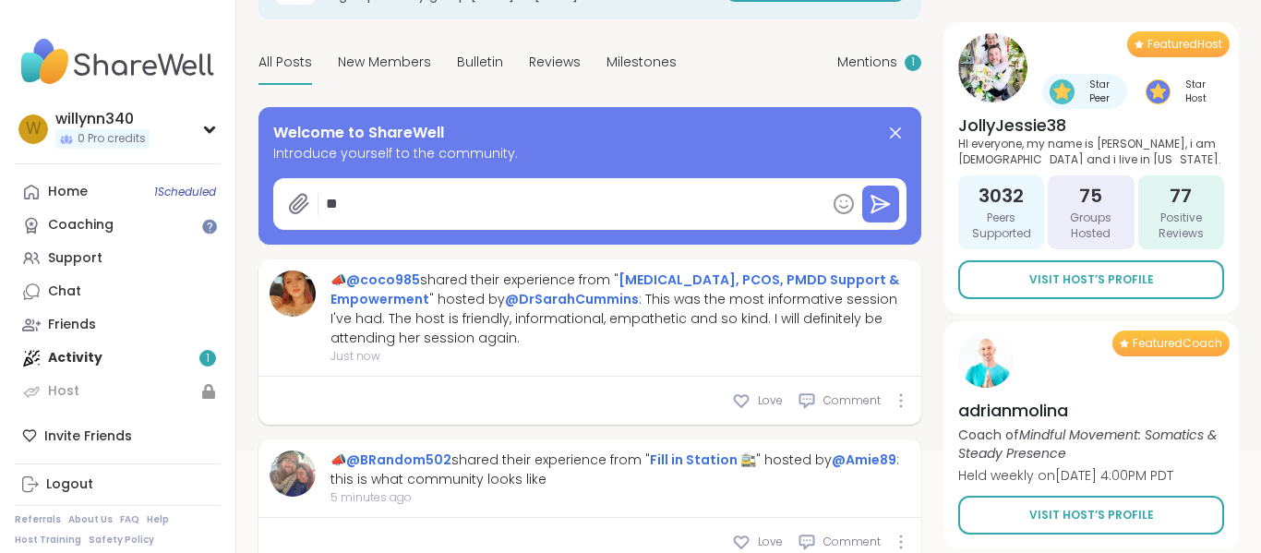
type textarea "*"
type textarea "***"
type textarea "*"
type textarea "***"
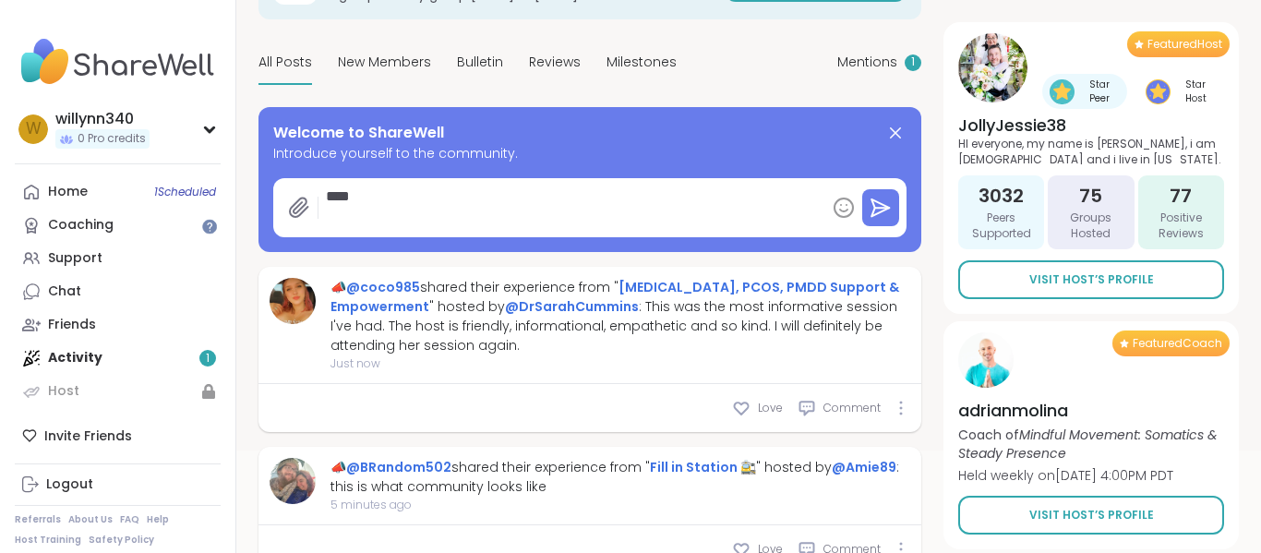
type textarea "*"
type textarea "***"
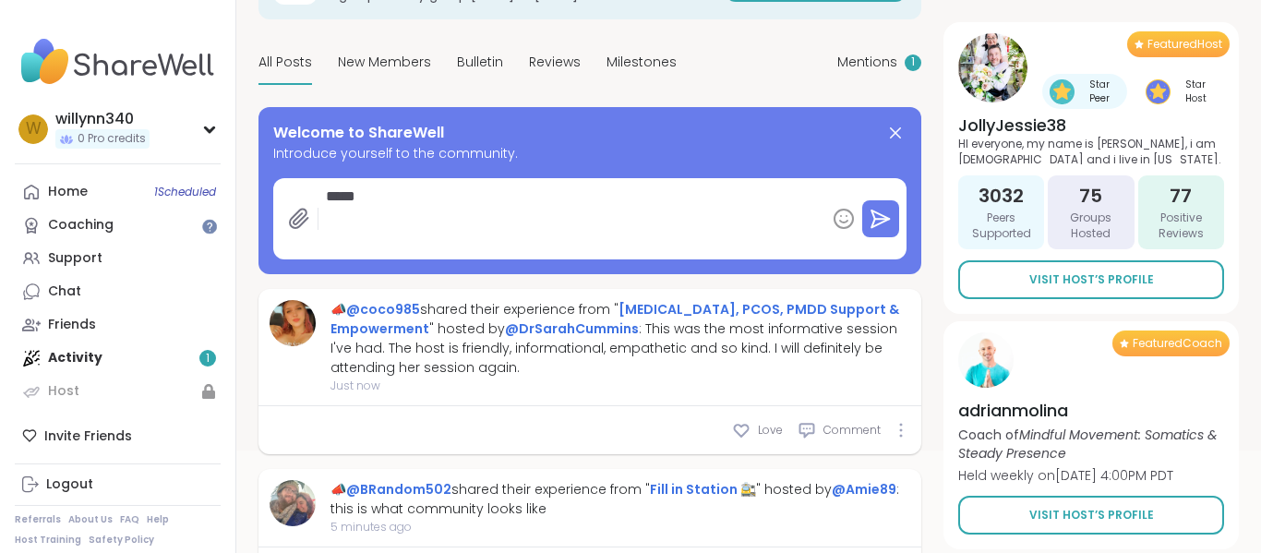
type textarea "*"
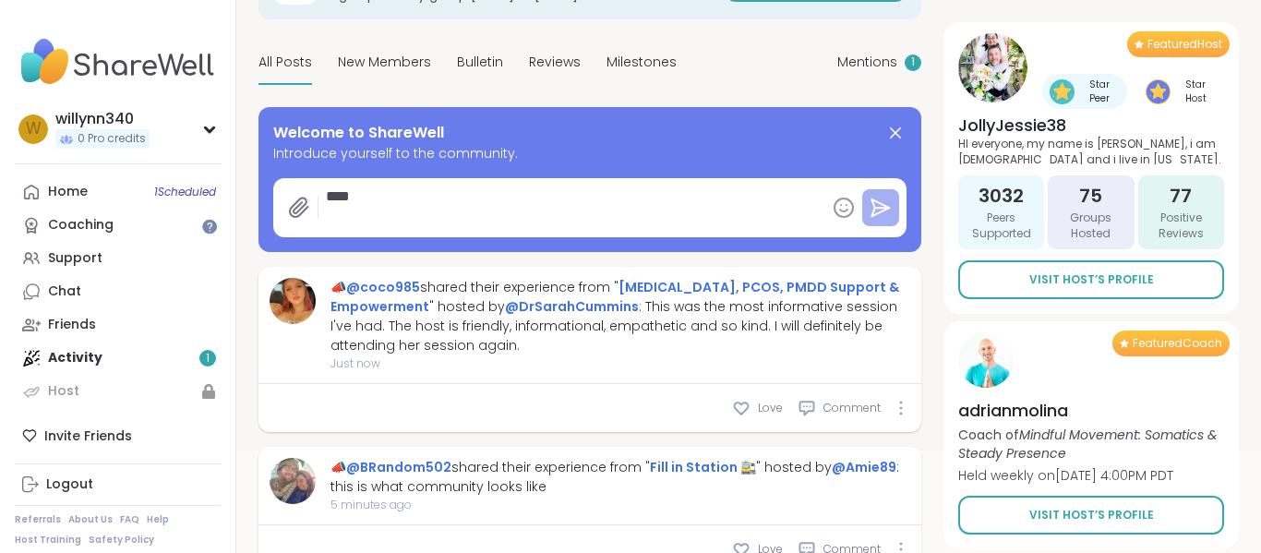
type textarea "***"
click at [883, 205] on icon at bounding box center [881, 207] width 18 height 17
type textarea "*"
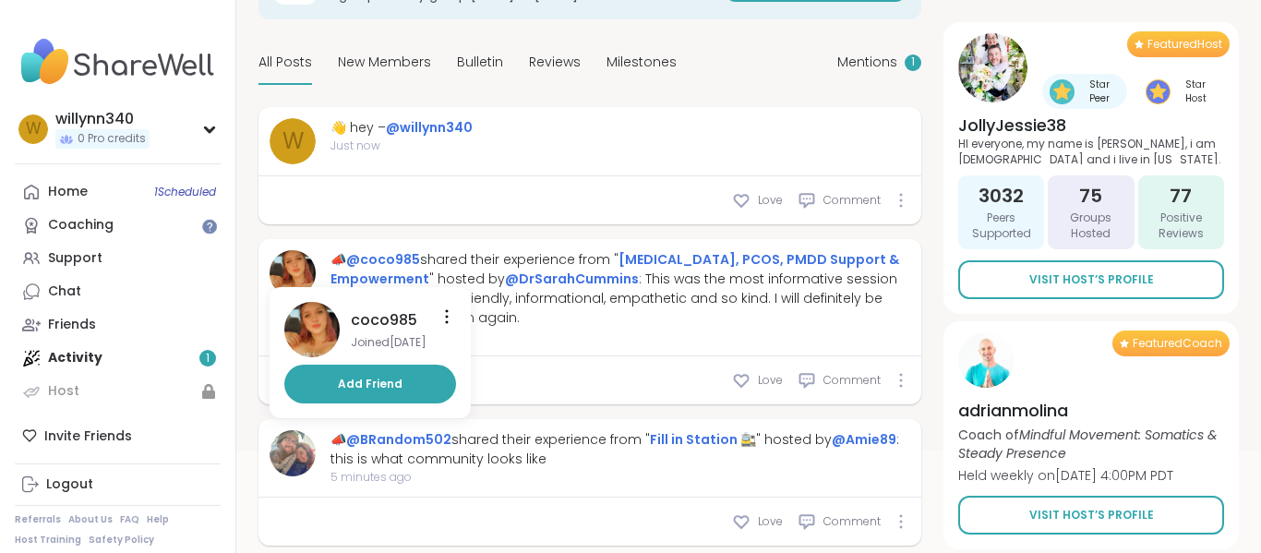
click at [289, 262] on img at bounding box center [293, 273] width 46 height 46
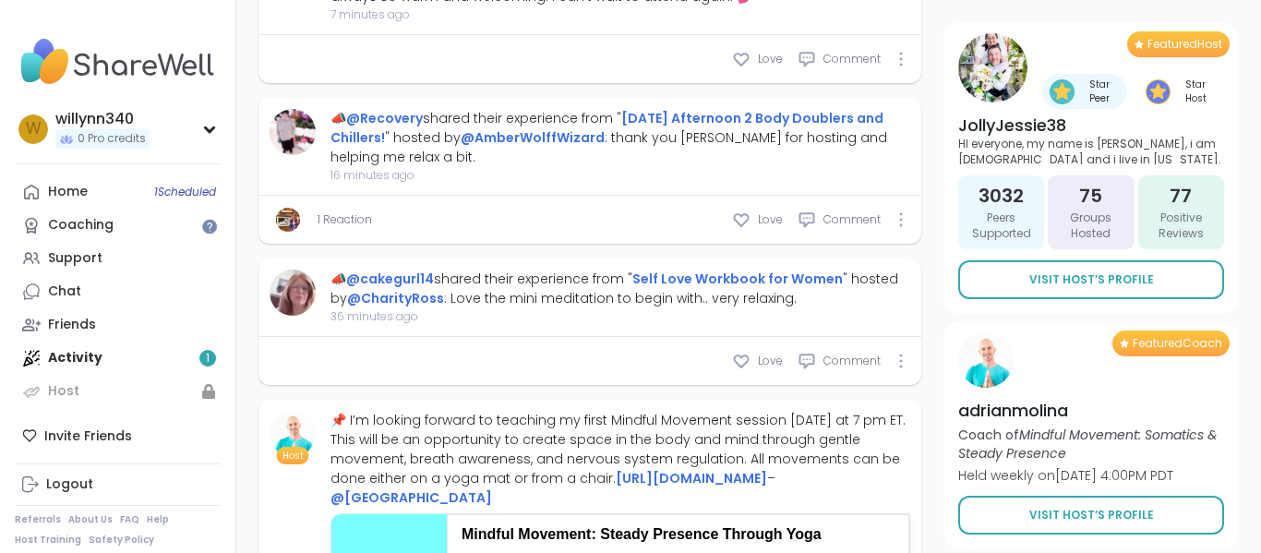
scroll to position [775, 0]
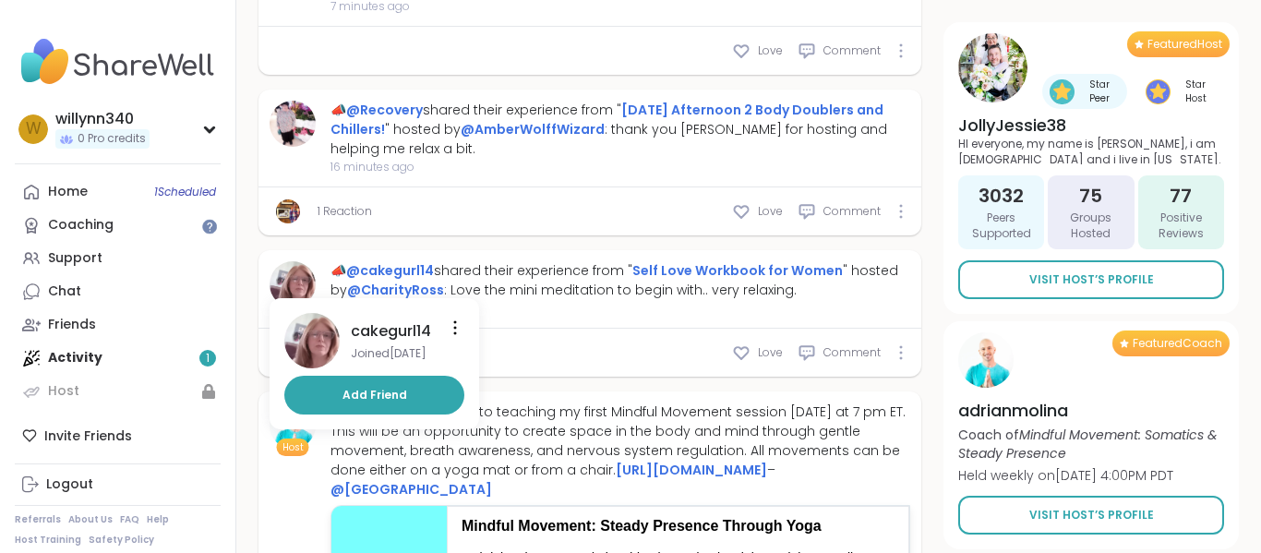
click at [296, 282] on img at bounding box center [293, 284] width 46 height 46
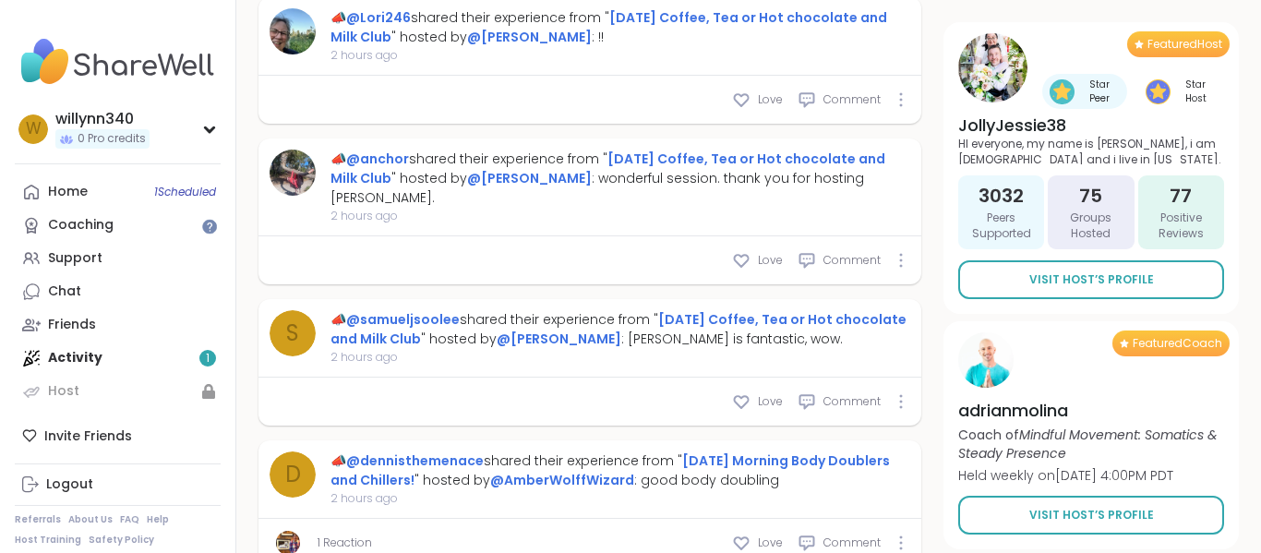
scroll to position [2984, 0]
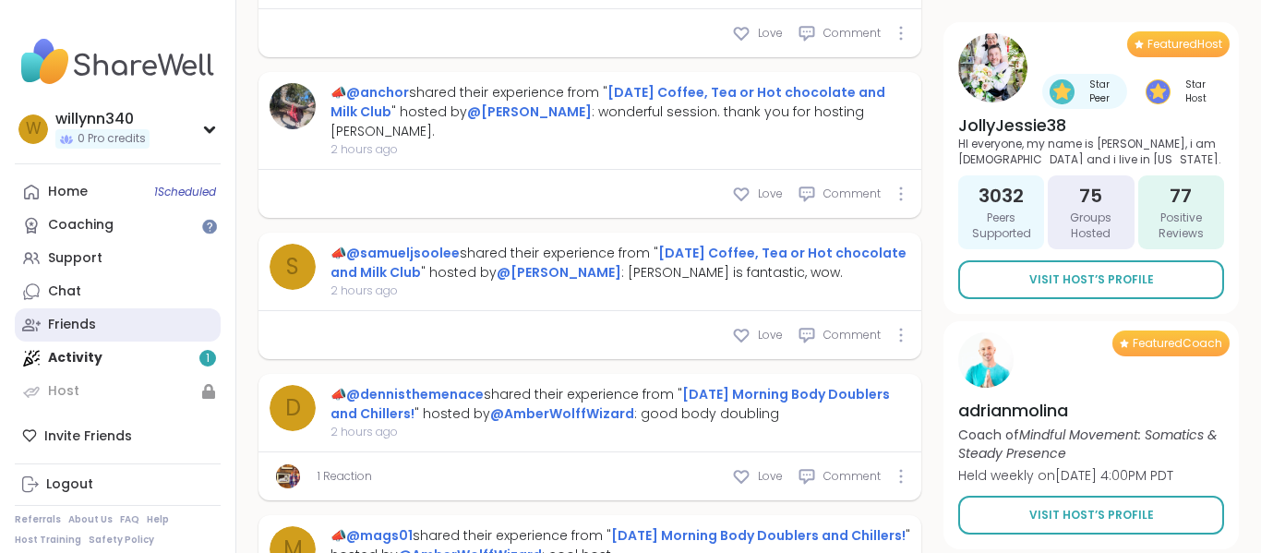
click at [125, 332] on link "Friends" at bounding box center [118, 324] width 206 height 33
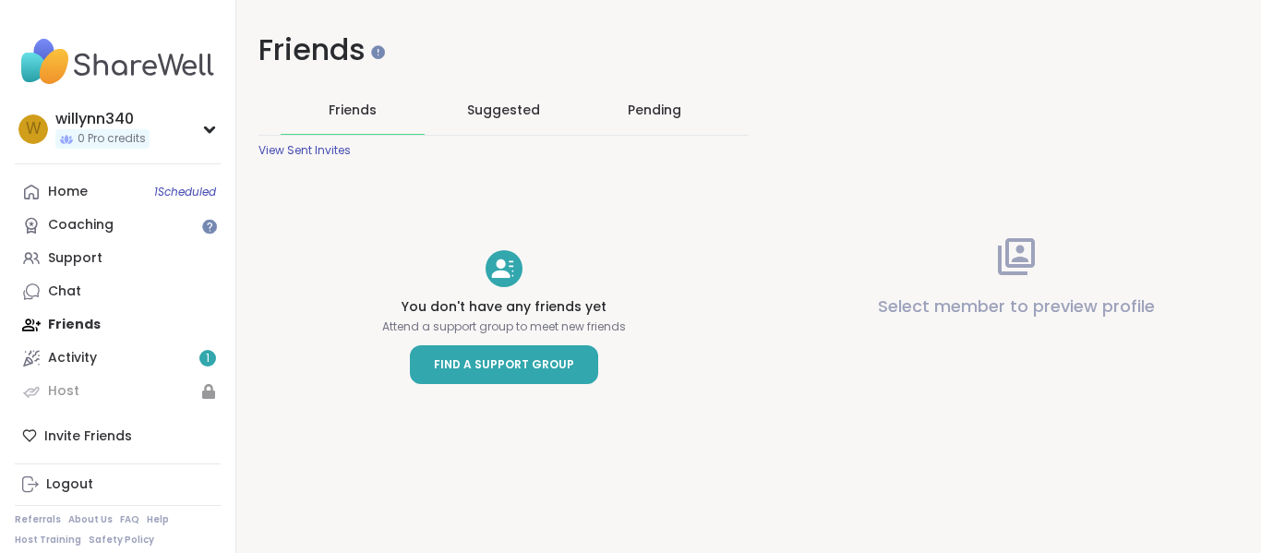
click at [425, 365] on link "Find a Support Group" at bounding box center [504, 364] width 188 height 39
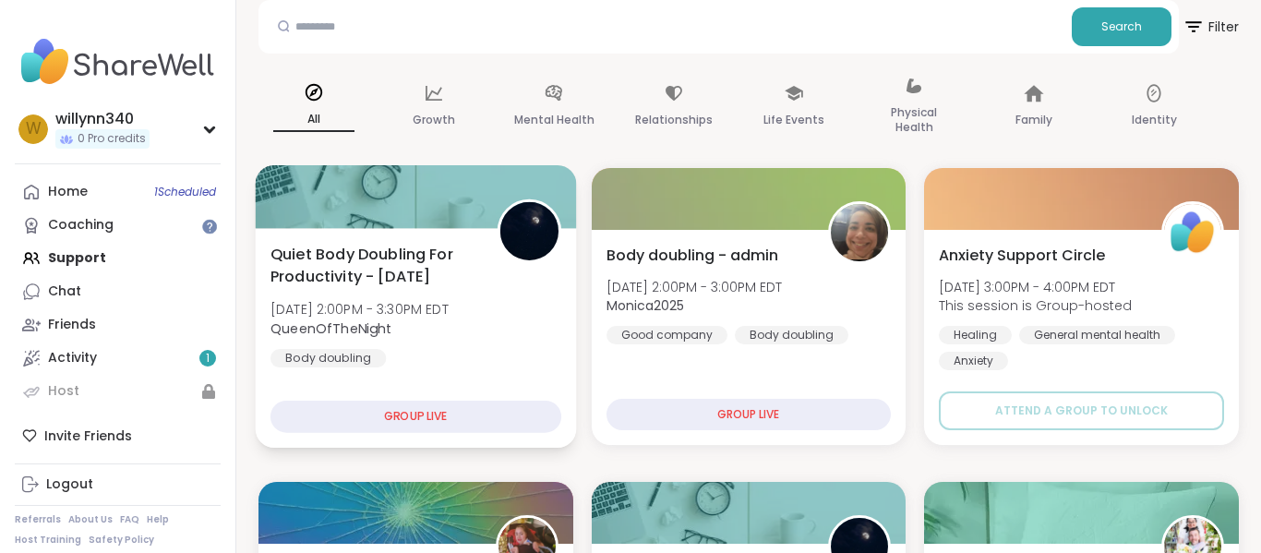
scroll to position [190, 0]
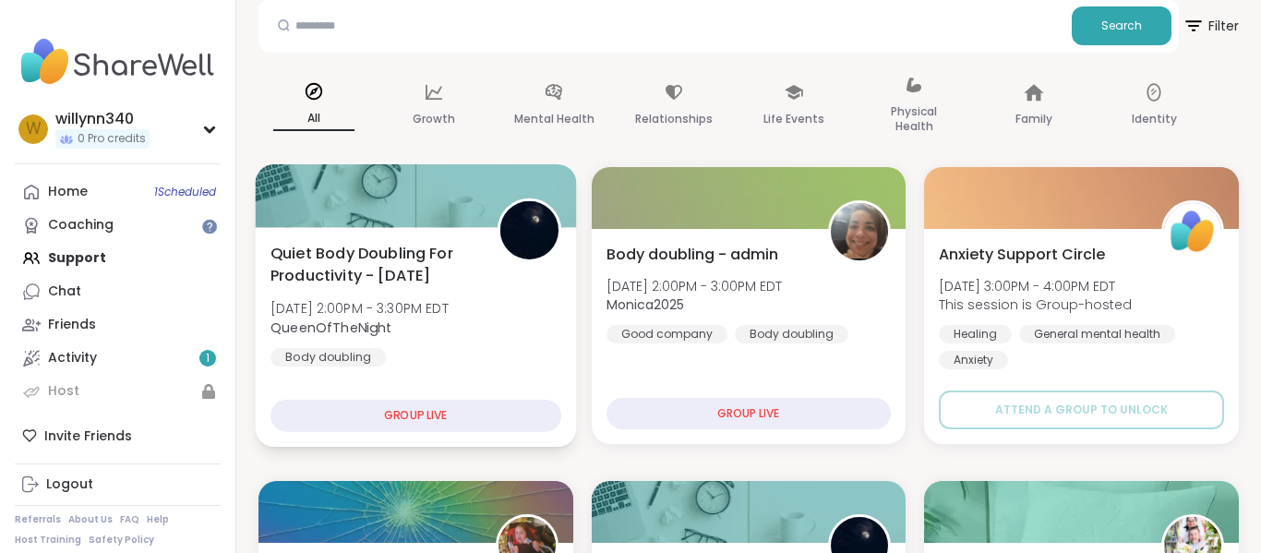
click at [445, 415] on div "GROUP LIVE" at bounding box center [416, 416] width 291 height 32
click at [432, 406] on div "GROUP LIVE" at bounding box center [416, 416] width 291 height 32
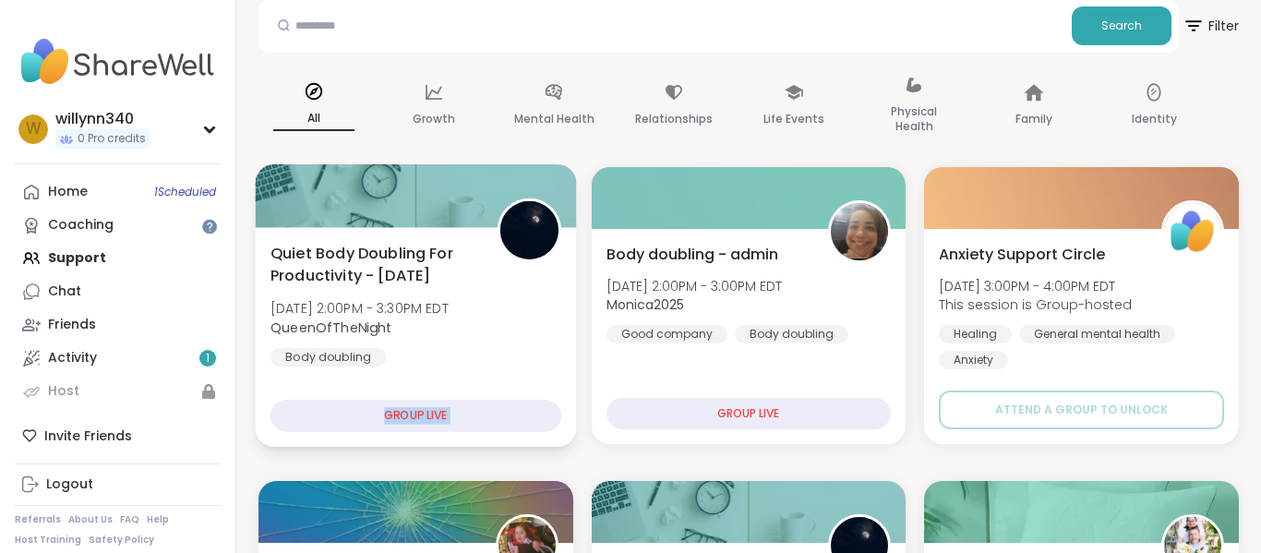
click at [432, 406] on div "GROUP LIVE" at bounding box center [416, 416] width 291 height 32
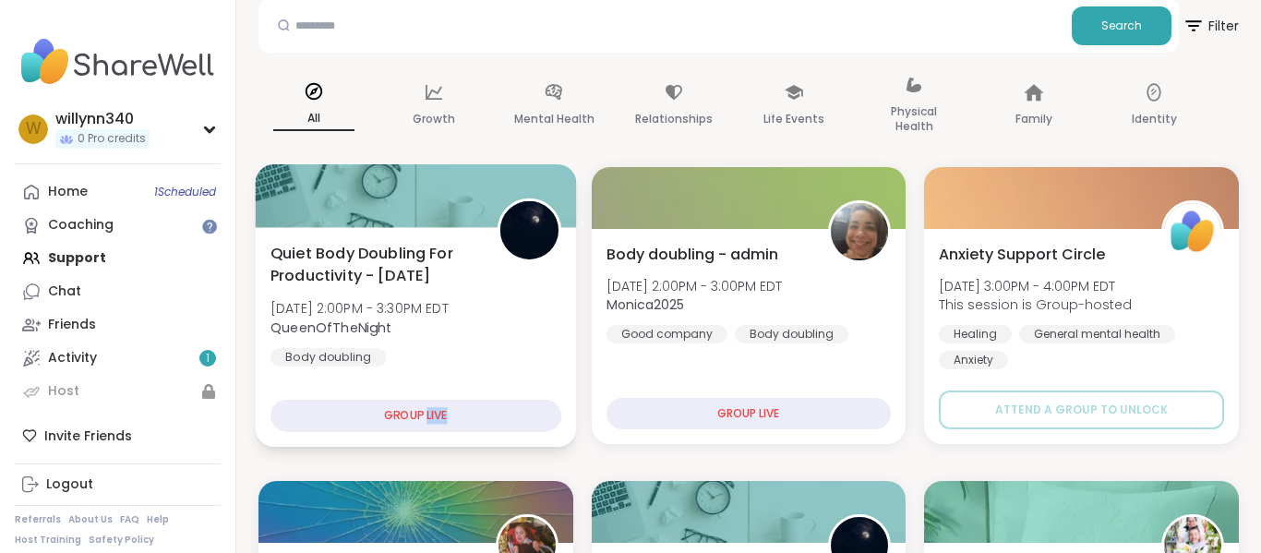
click at [432, 406] on div "GROUP LIVE" at bounding box center [416, 416] width 291 height 32
click at [449, 316] on span "[DATE] 2:00PM - 3:30PM EDT" at bounding box center [360, 308] width 178 height 18
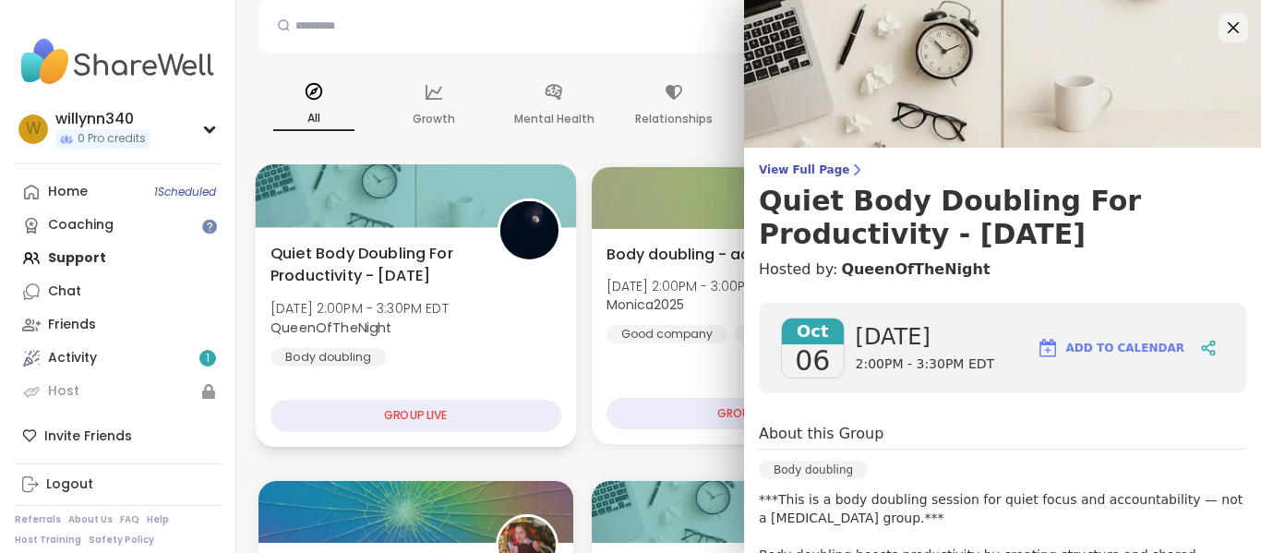
click at [449, 318] on span "QueenOfTheNight" at bounding box center [360, 327] width 178 height 18
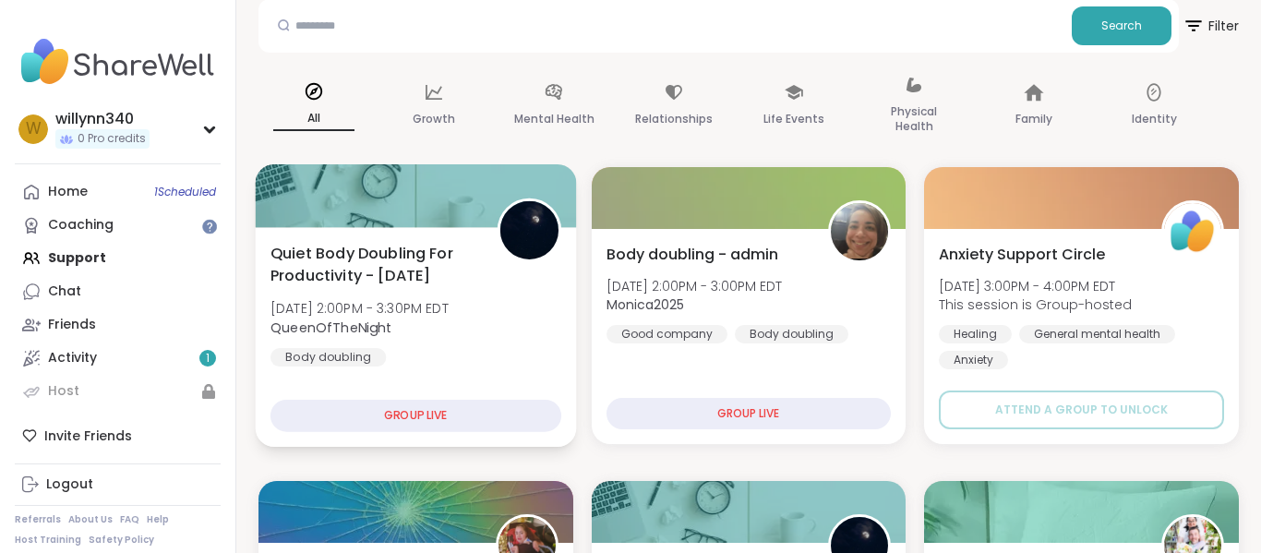
click at [449, 318] on span "QueenOfTheNight" at bounding box center [360, 327] width 178 height 18
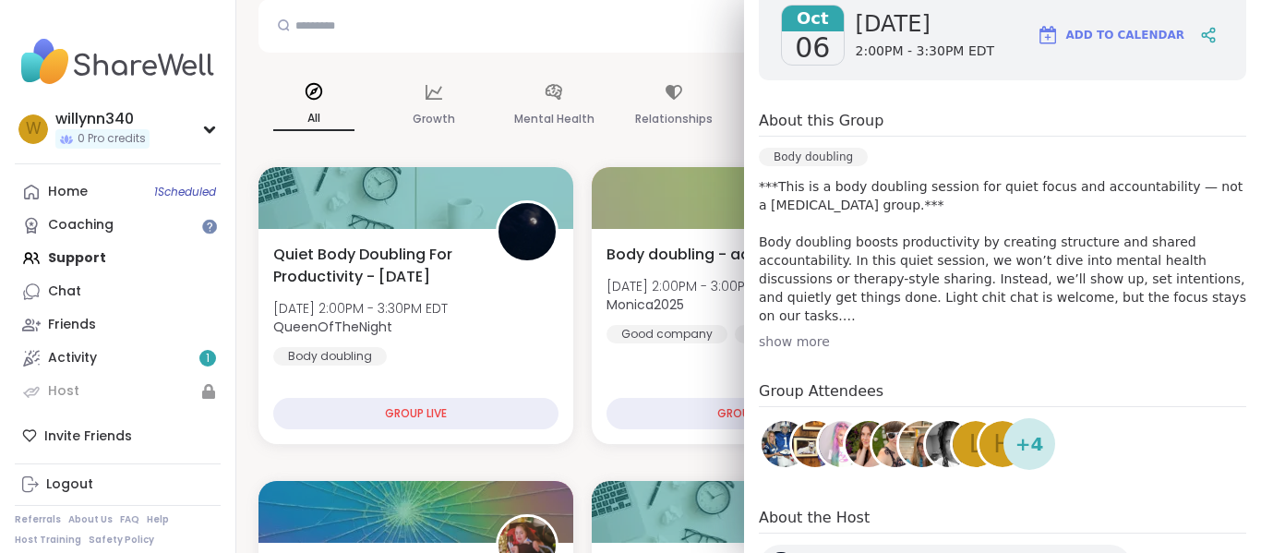
scroll to position [0, 0]
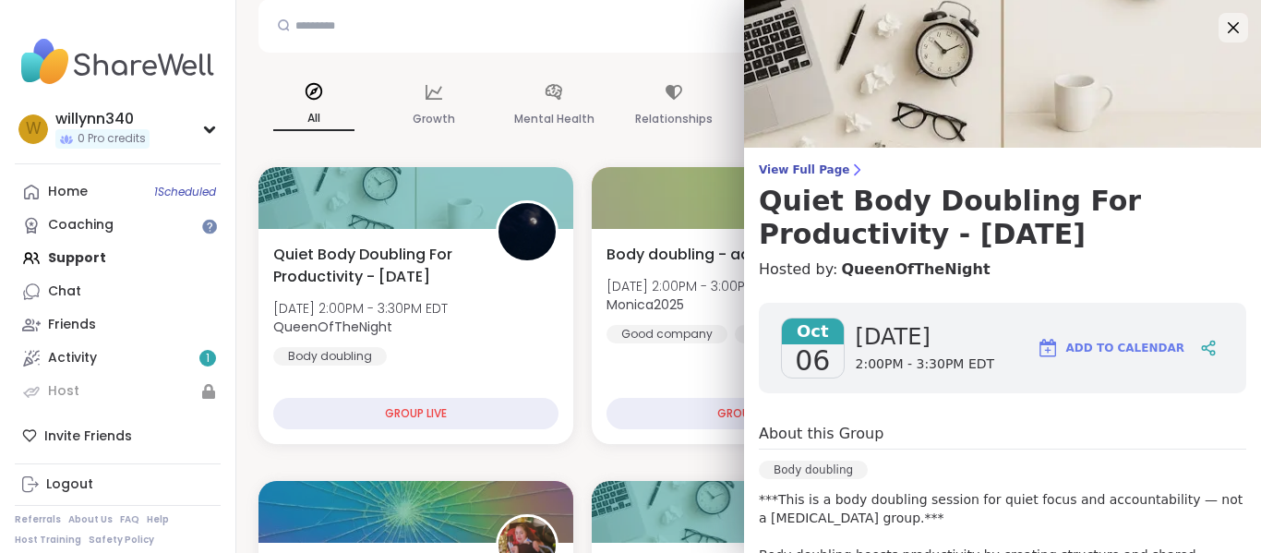
click at [1078, 347] on button "Add to Calendar" at bounding box center [1110, 348] width 164 height 44
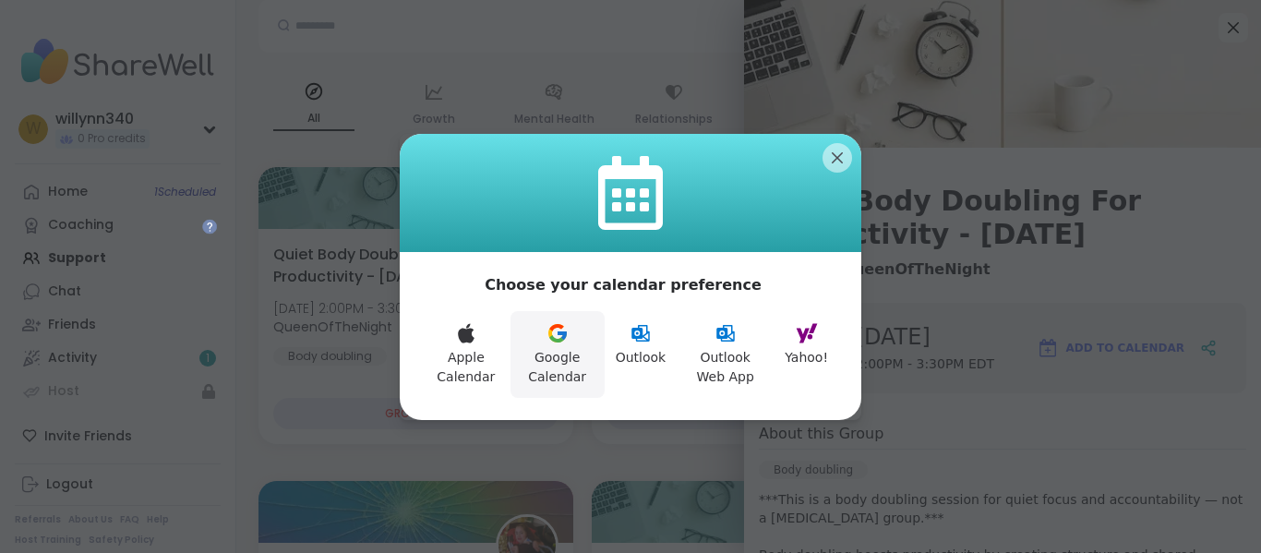
click at [568, 356] on button "Google Calendar" at bounding box center [558, 354] width 94 height 87
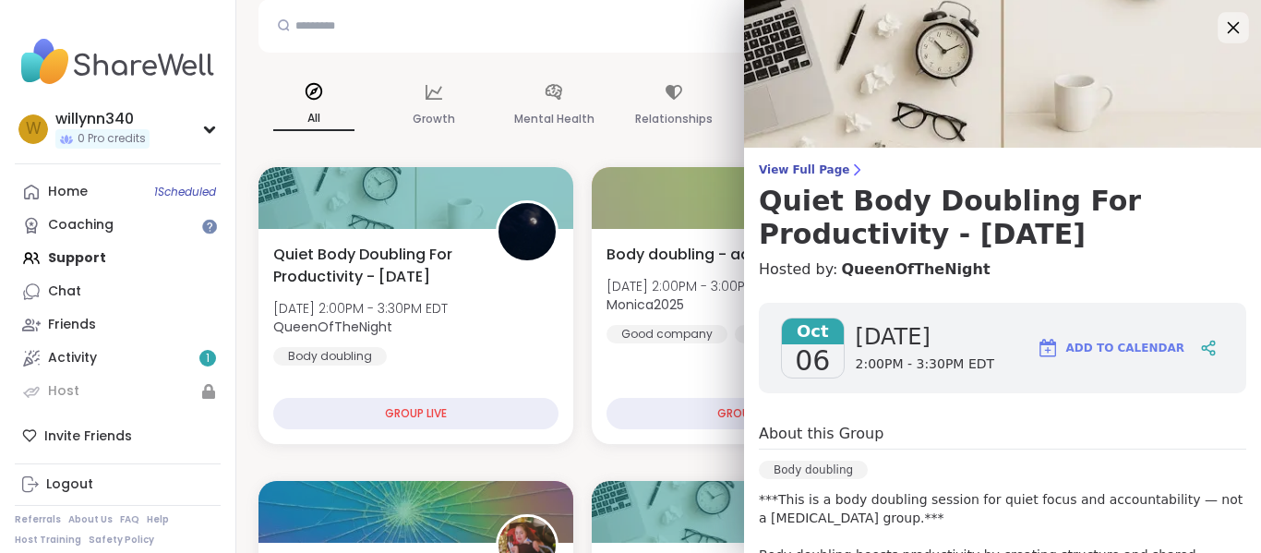
click at [1242, 25] on icon at bounding box center [1232, 27] width 23 height 23
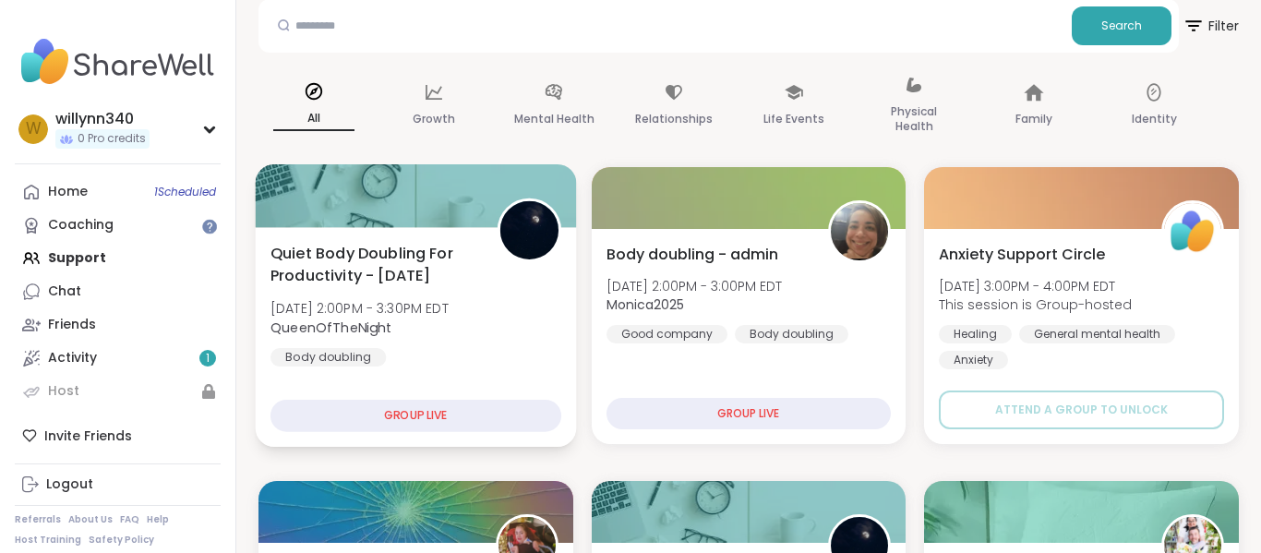
click at [449, 301] on span "[DATE] 2:00PM - 3:30PM EDT" at bounding box center [360, 308] width 178 height 18
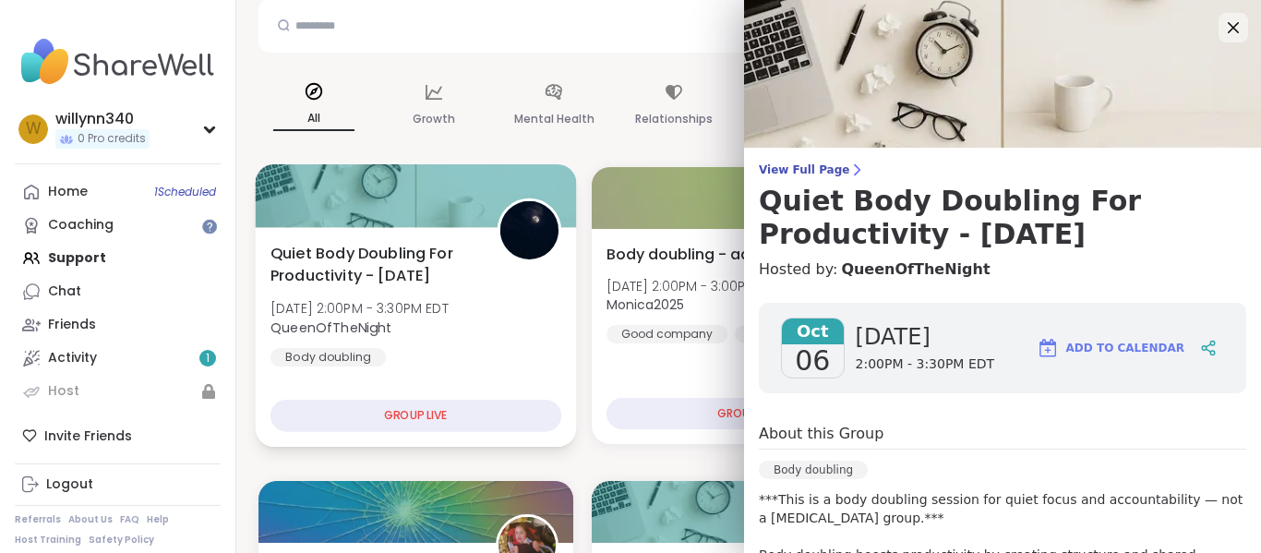
click at [449, 301] on span "[DATE] 2:00PM - 3:30PM EDT" at bounding box center [360, 308] width 178 height 18
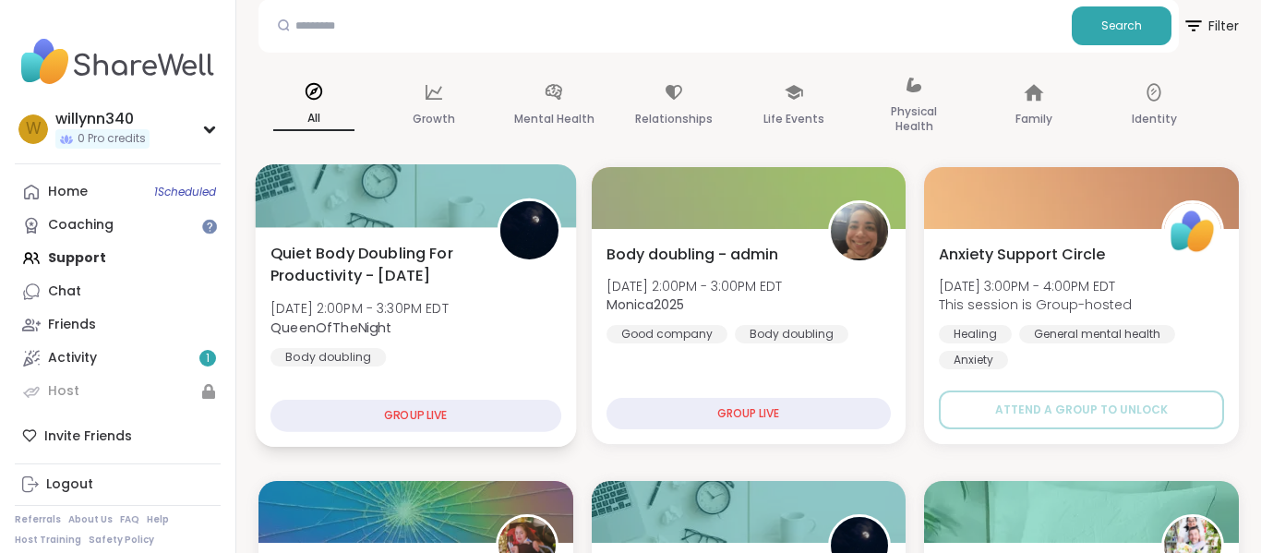
click at [449, 301] on span "[DATE] 2:00PM - 3:30PM EDT" at bounding box center [360, 308] width 178 height 18
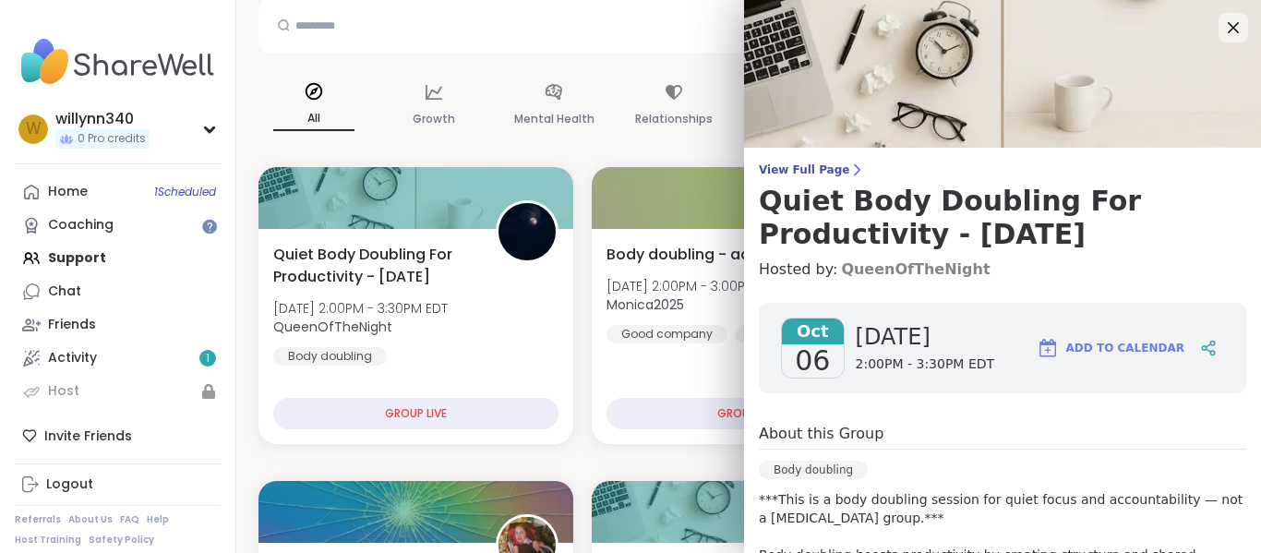
scroll to position [401, 0]
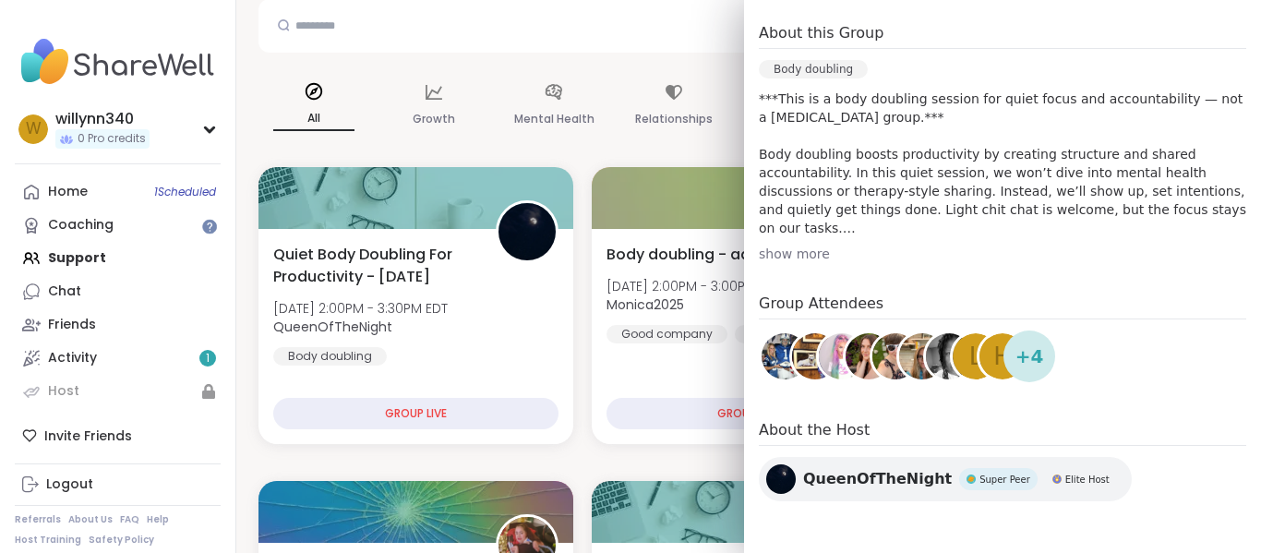
click at [963, 375] on div "L" at bounding box center [976, 356] width 46 height 46
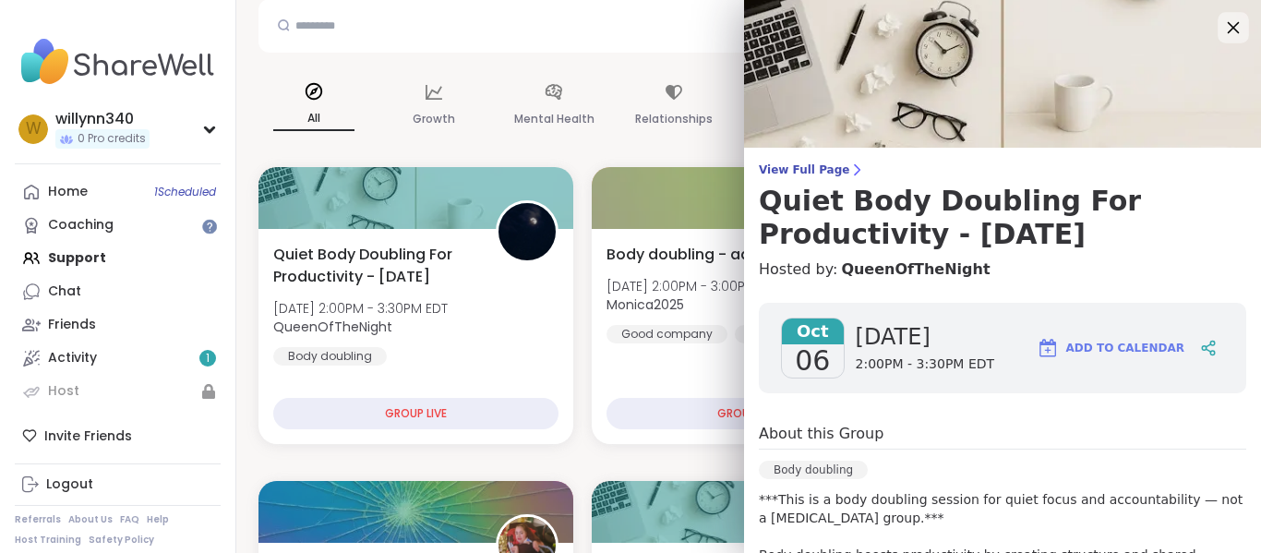
click at [1238, 31] on icon at bounding box center [1234, 28] width 12 height 12
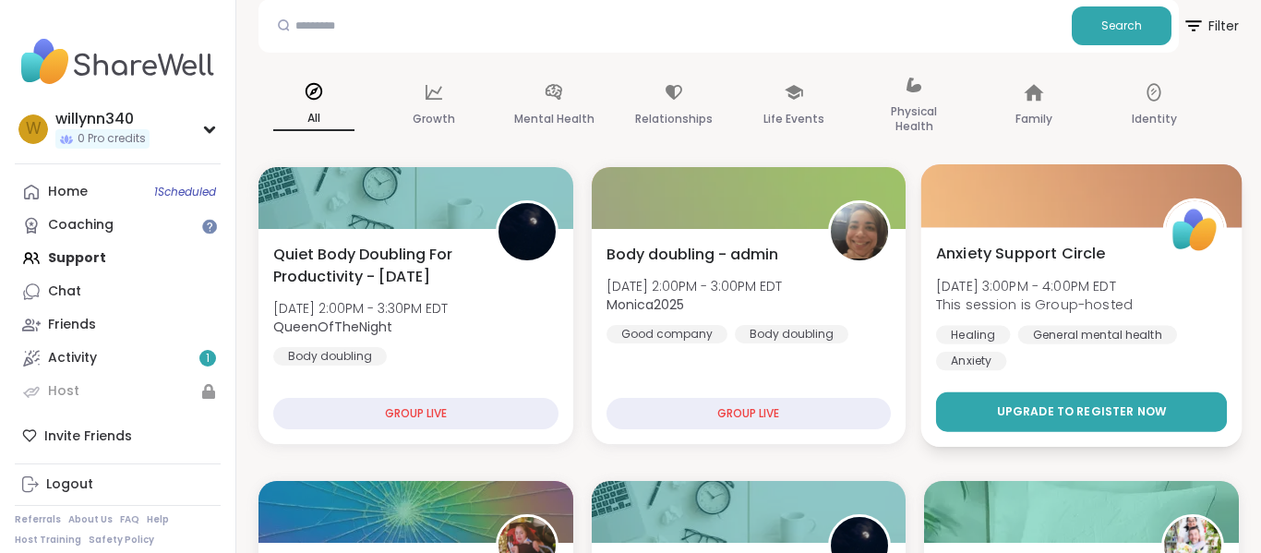
click at [1121, 404] on span "Upgrade to register now" at bounding box center [1082, 411] width 170 height 17
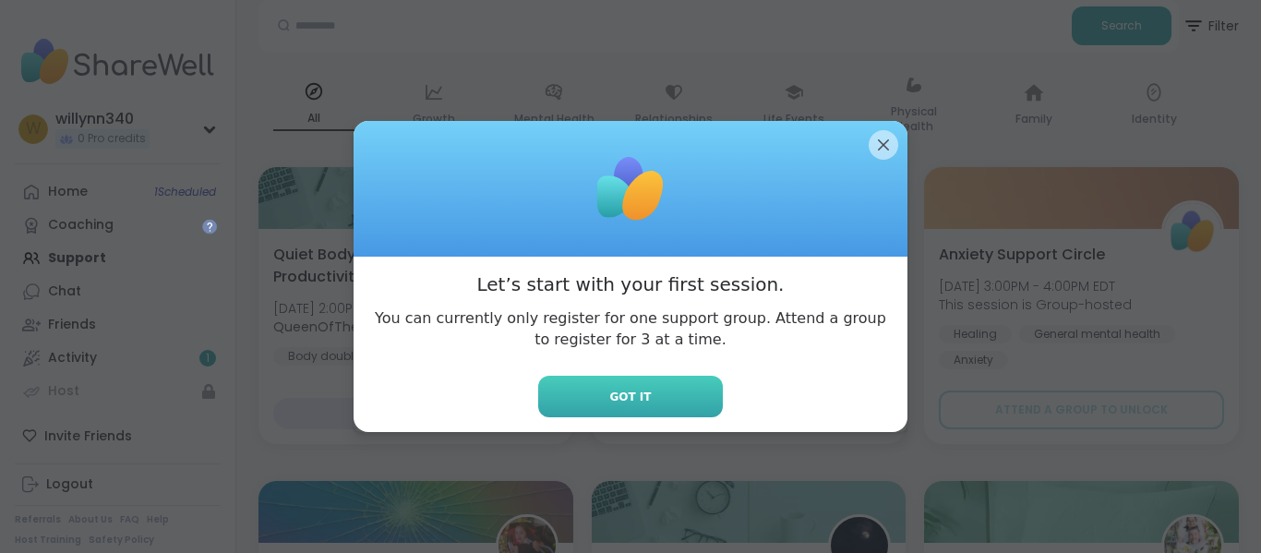
click at [686, 389] on button "Got it" at bounding box center [630, 397] width 185 height 42
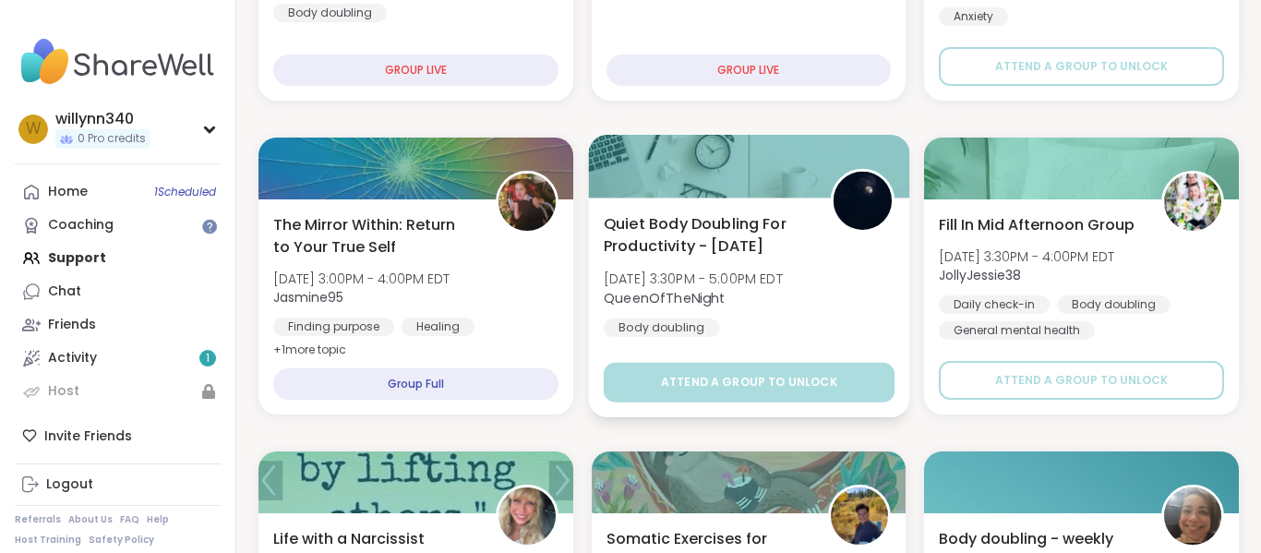
scroll to position [538, 0]
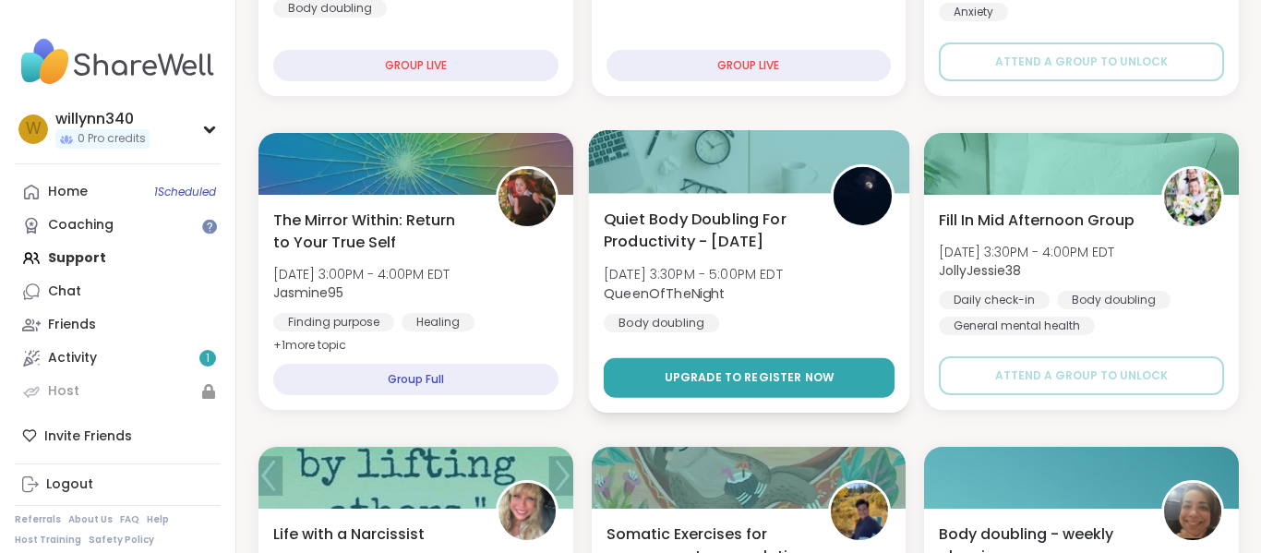
click at [806, 379] on span "Upgrade to register now" at bounding box center [749, 377] width 170 height 17
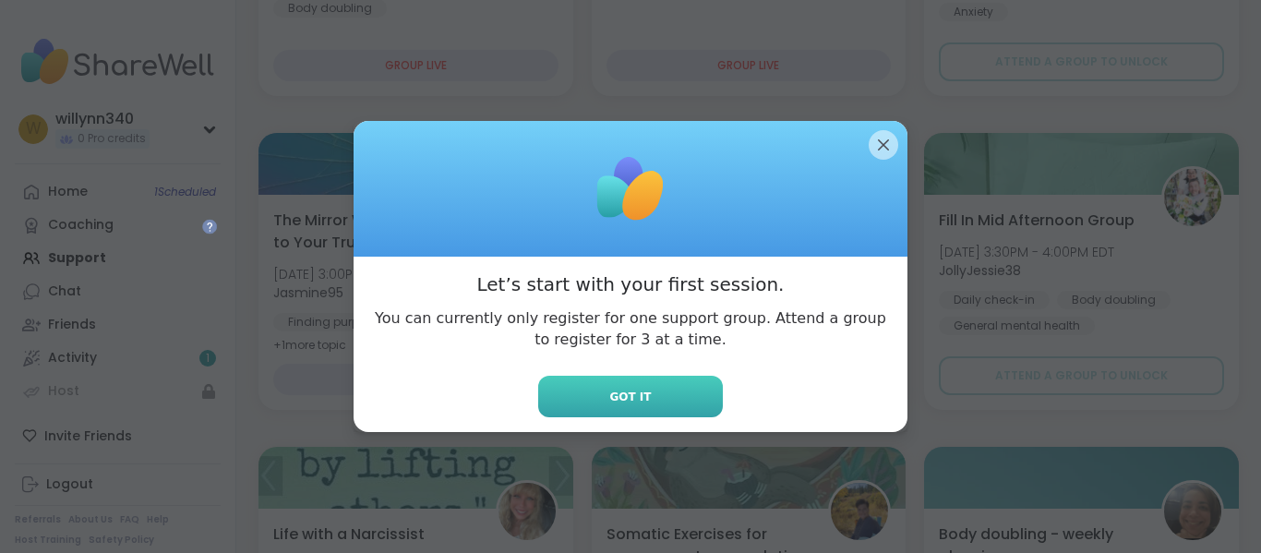
click at [716, 387] on button "Got it" at bounding box center [630, 397] width 185 height 42
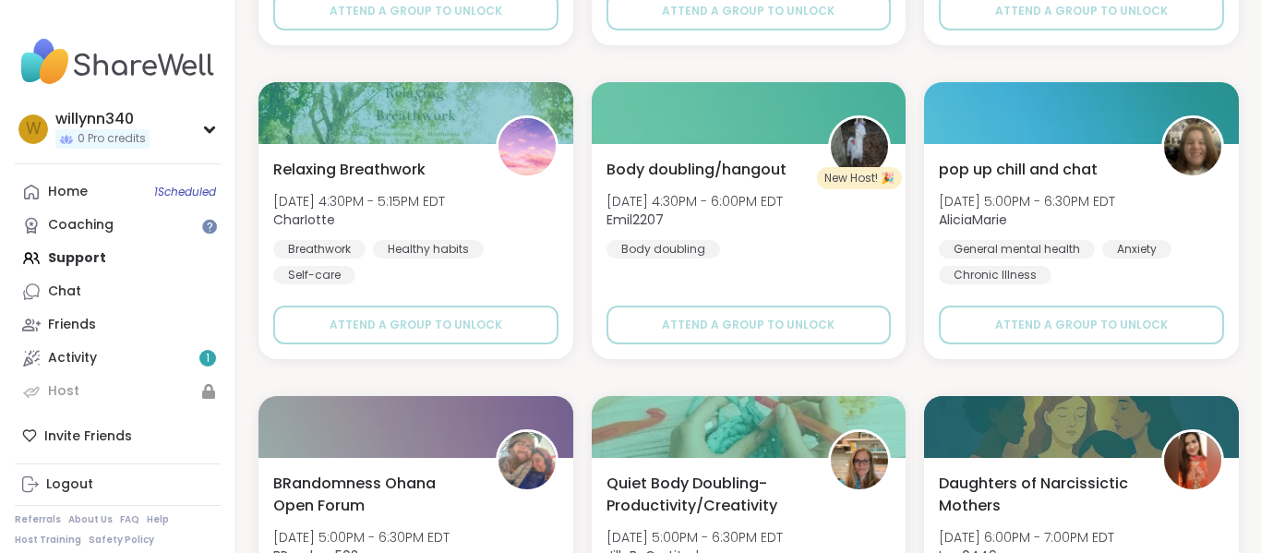
scroll to position [1221, 0]
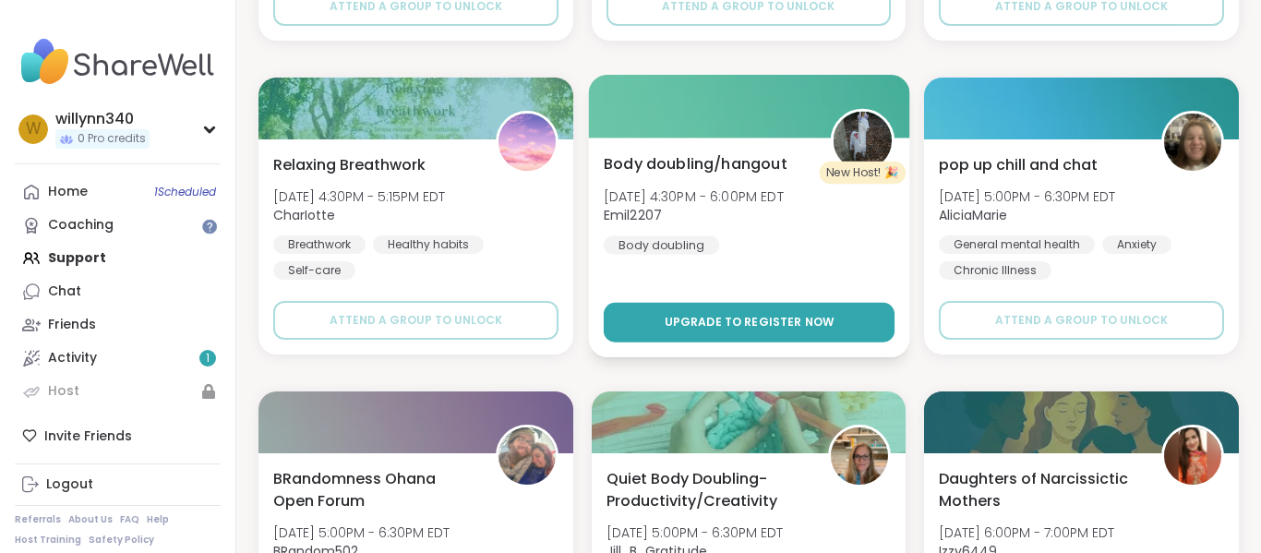
click at [733, 334] on button "Upgrade to register now" at bounding box center [749, 323] width 291 height 40
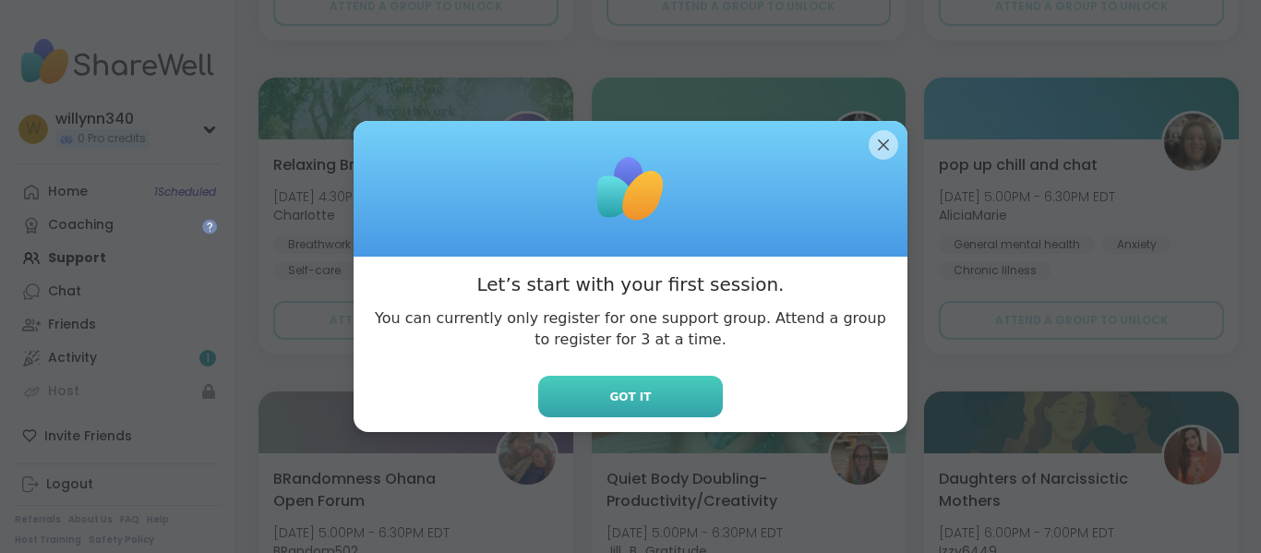
click at [680, 391] on button "Got it" at bounding box center [630, 397] width 185 height 42
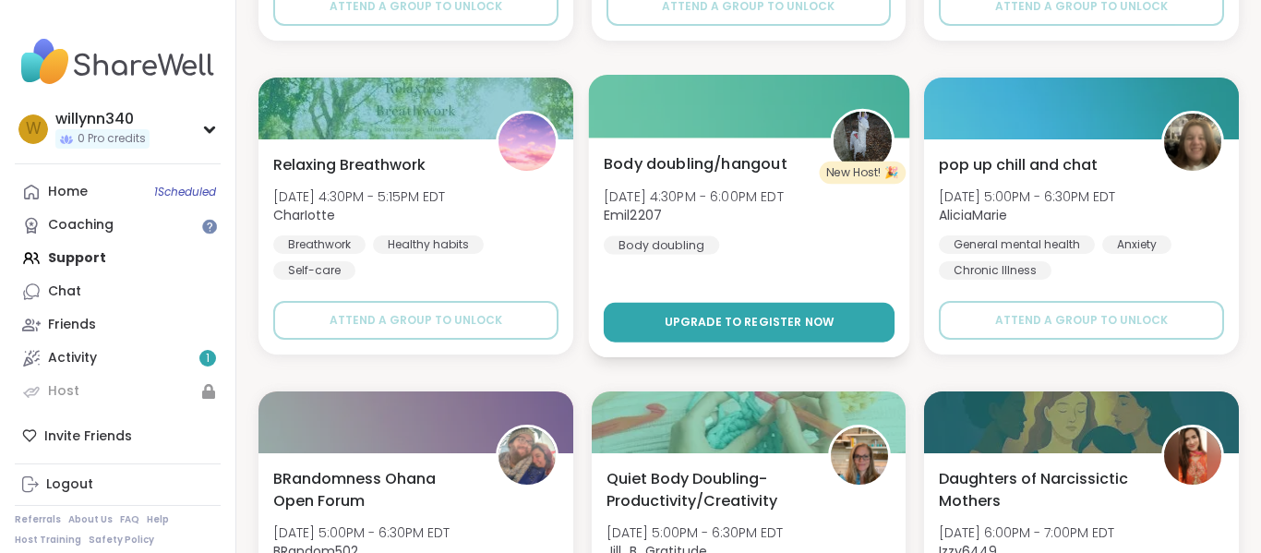
click at [707, 333] on button "Upgrade to register now" at bounding box center [749, 323] width 291 height 40
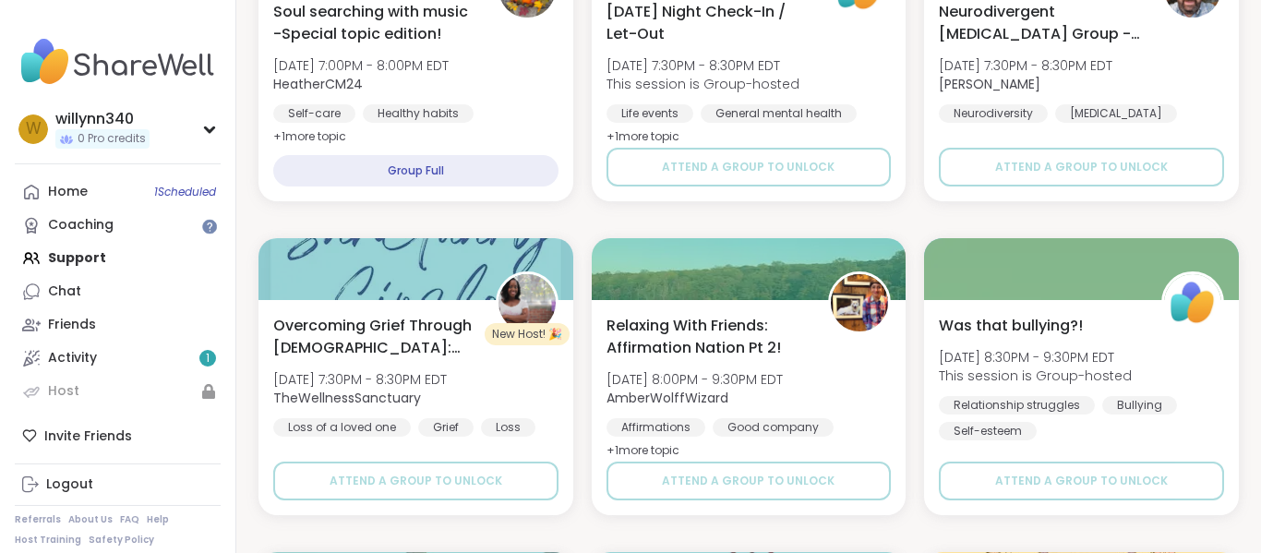
scroll to position [3610, 0]
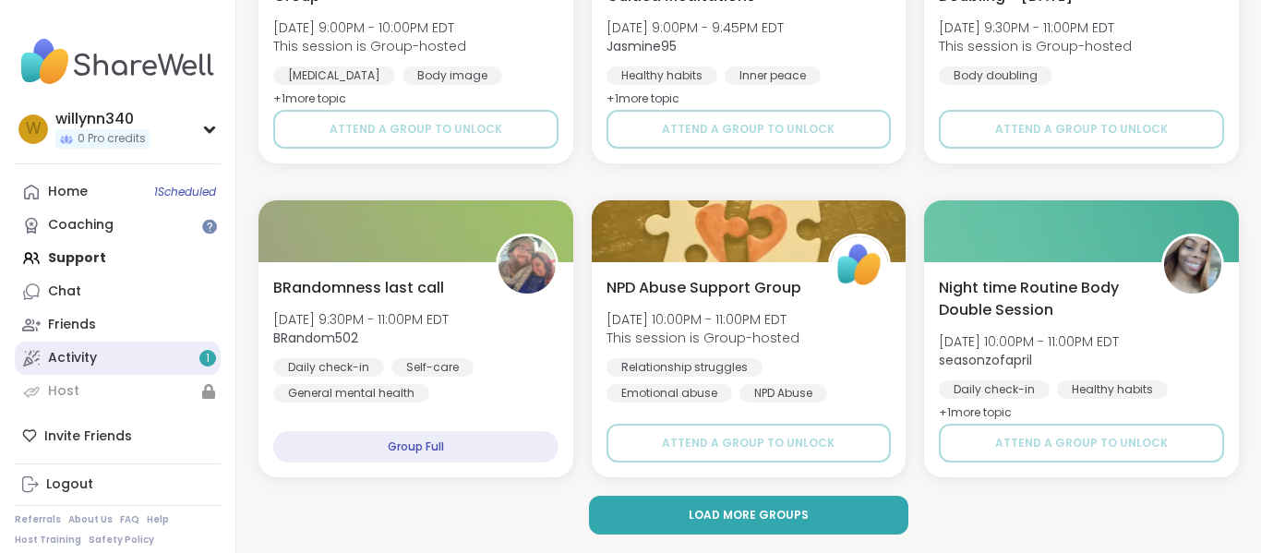
click at [152, 351] on link "Activity 1" at bounding box center [118, 358] width 206 height 33
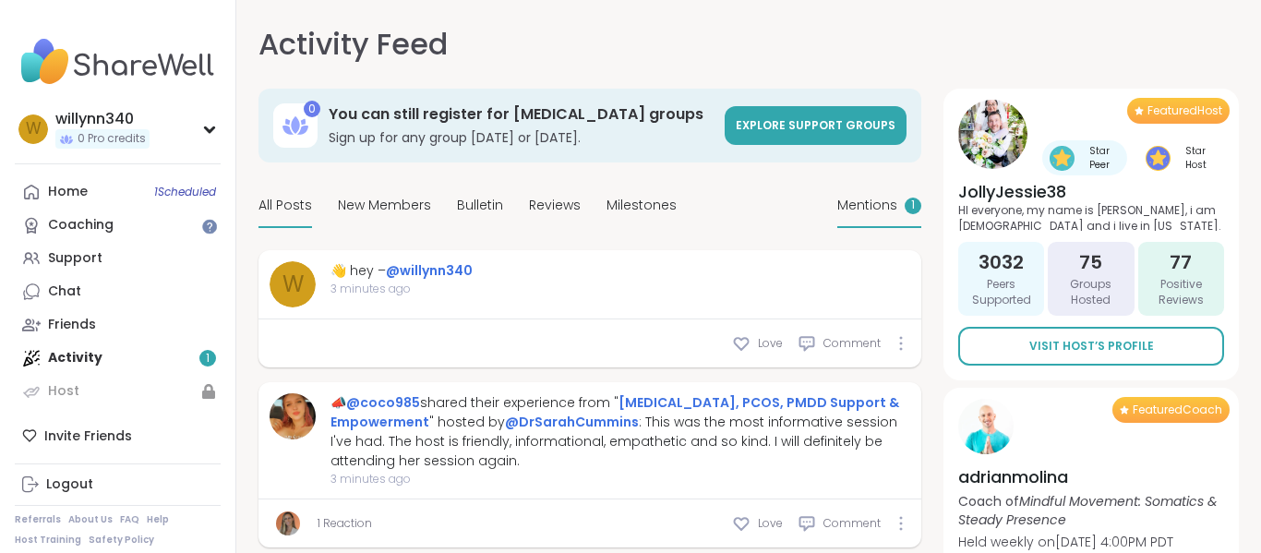
click at [856, 199] on span "Mentions" at bounding box center [867, 205] width 60 height 19
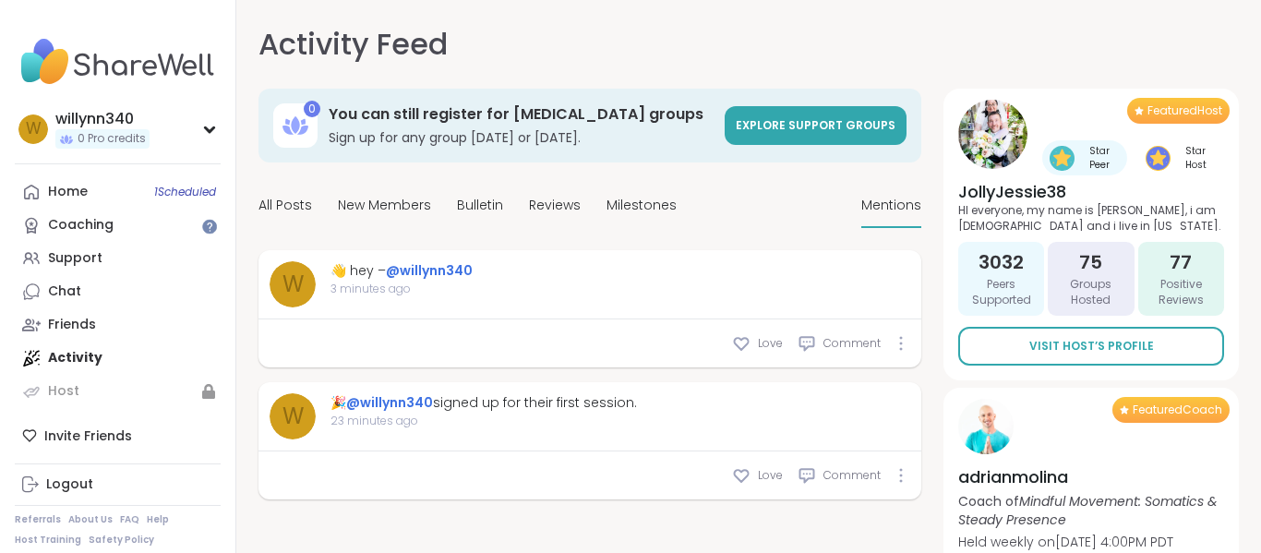
scroll to position [63, 0]
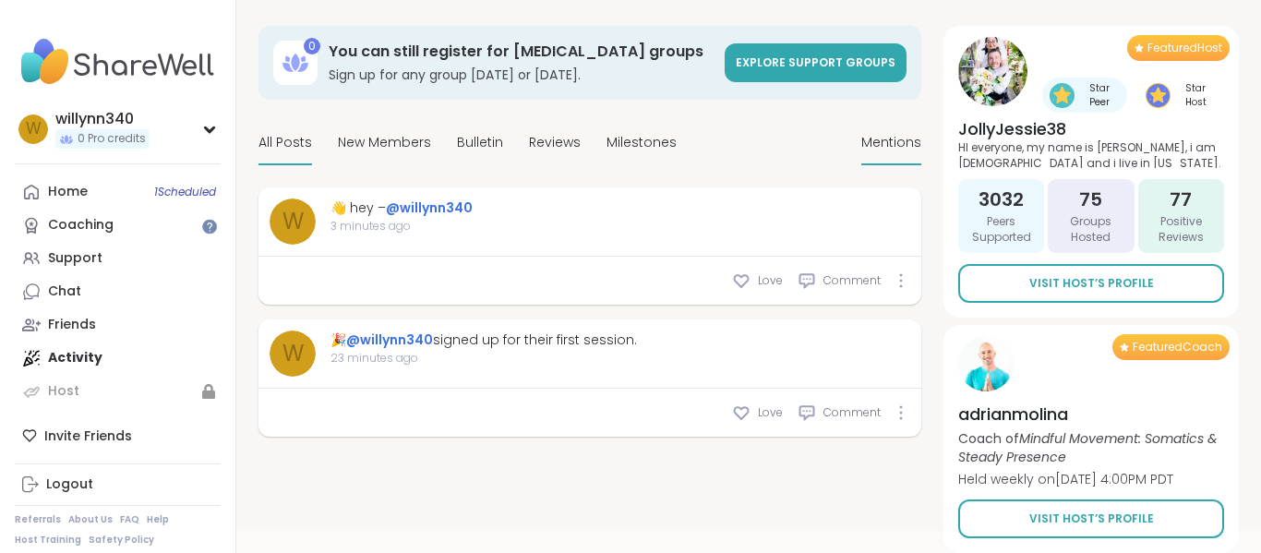
click at [299, 142] on span "All Posts" at bounding box center [286, 142] width 54 height 19
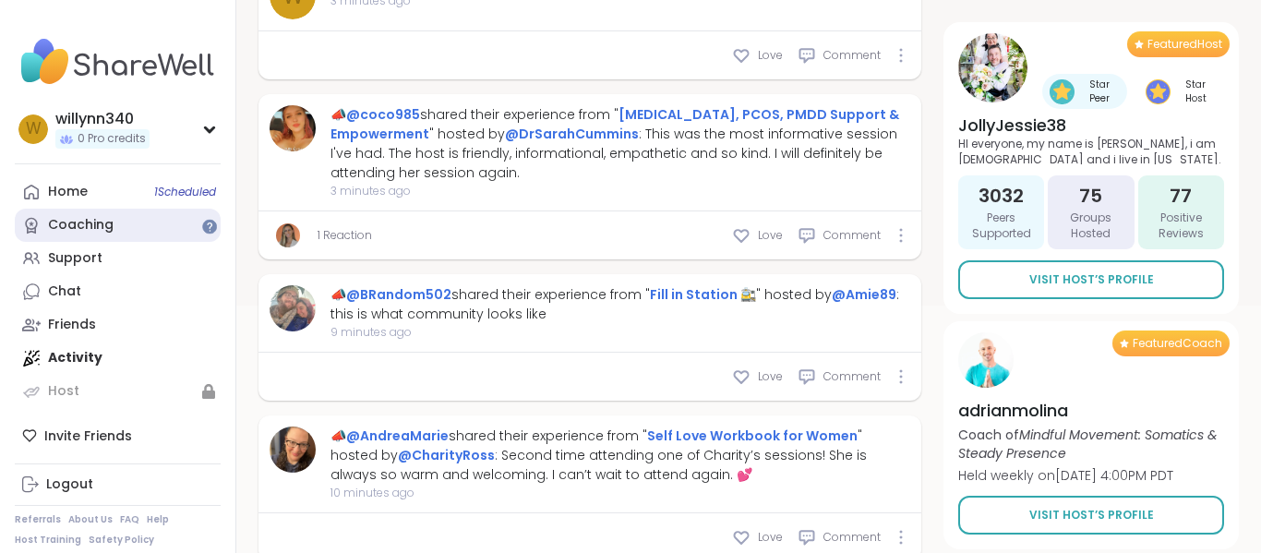
click at [204, 212] on link "Coaching" at bounding box center [118, 225] width 206 height 33
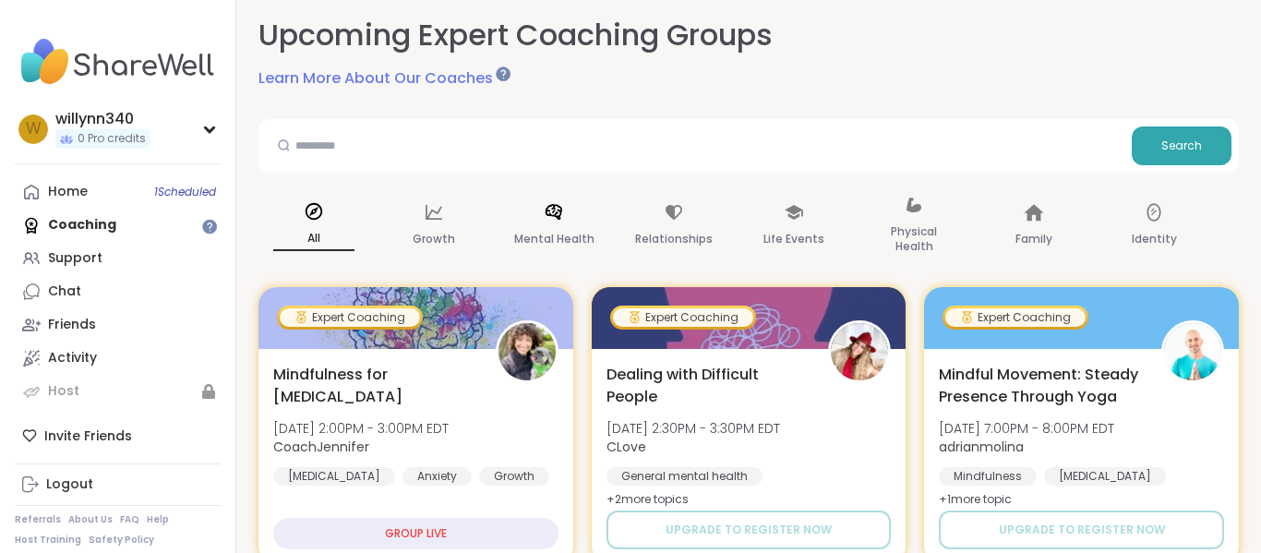
scroll to position [106, 0]
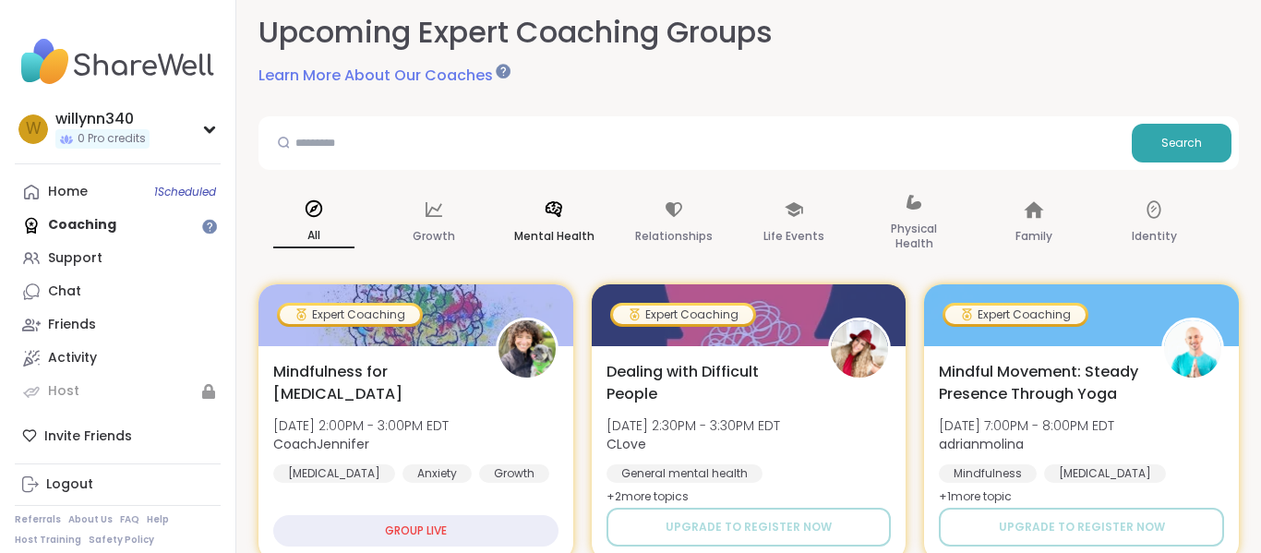
click at [553, 209] on icon at bounding box center [554, 209] width 17 height 16
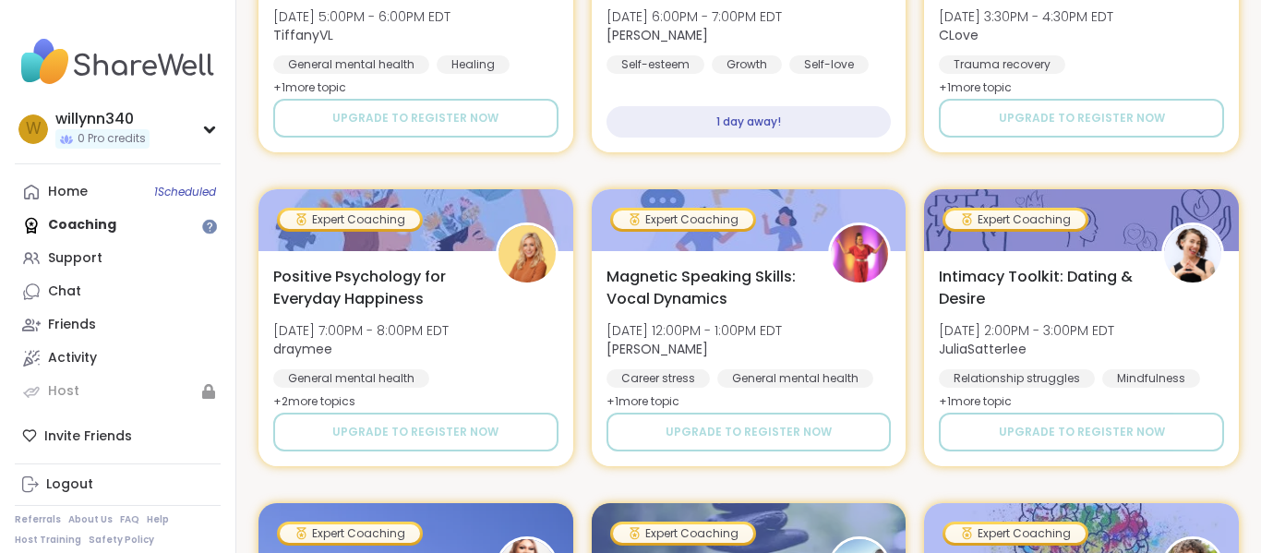
scroll to position [832, 0]
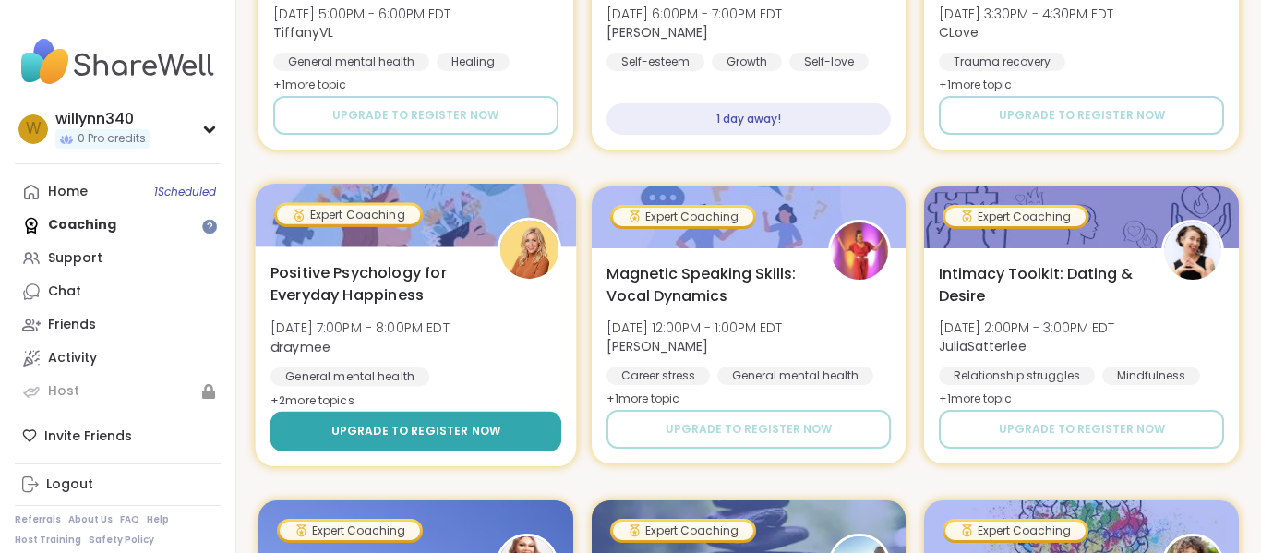
click at [476, 424] on span "Upgrade to register now" at bounding box center [416, 431] width 170 height 17
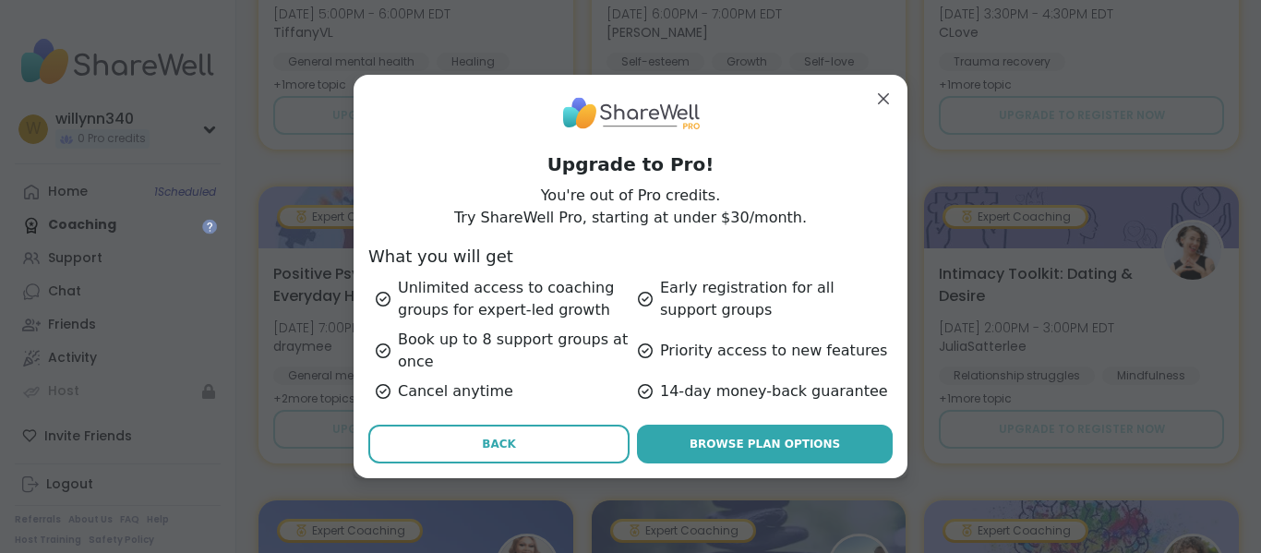
click at [520, 433] on button "Back" at bounding box center [498, 444] width 261 height 39
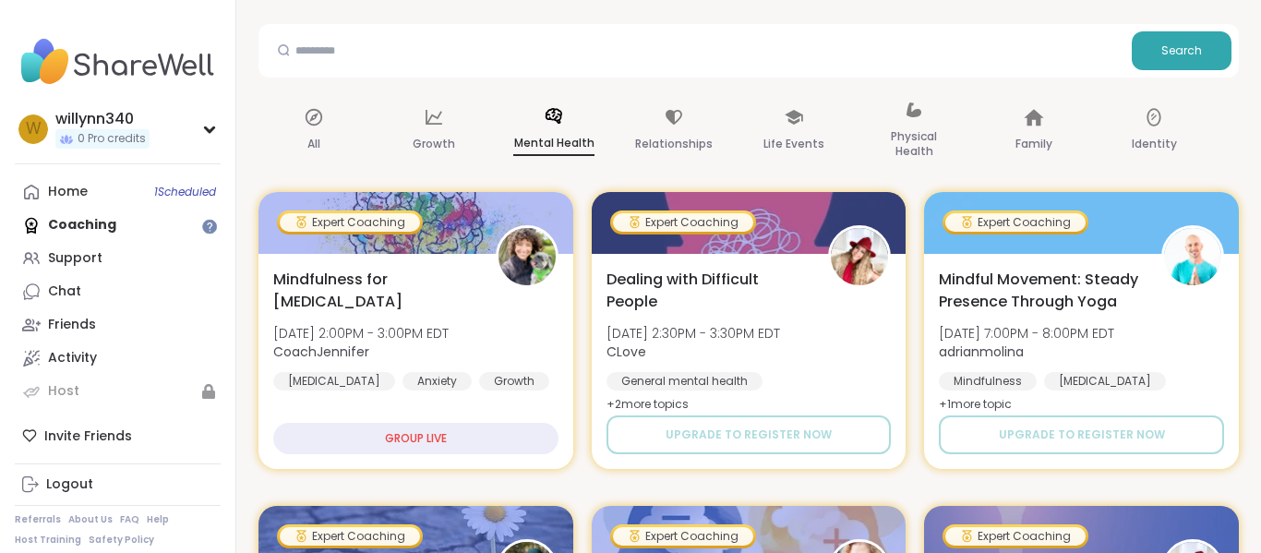
scroll to position [201, 0]
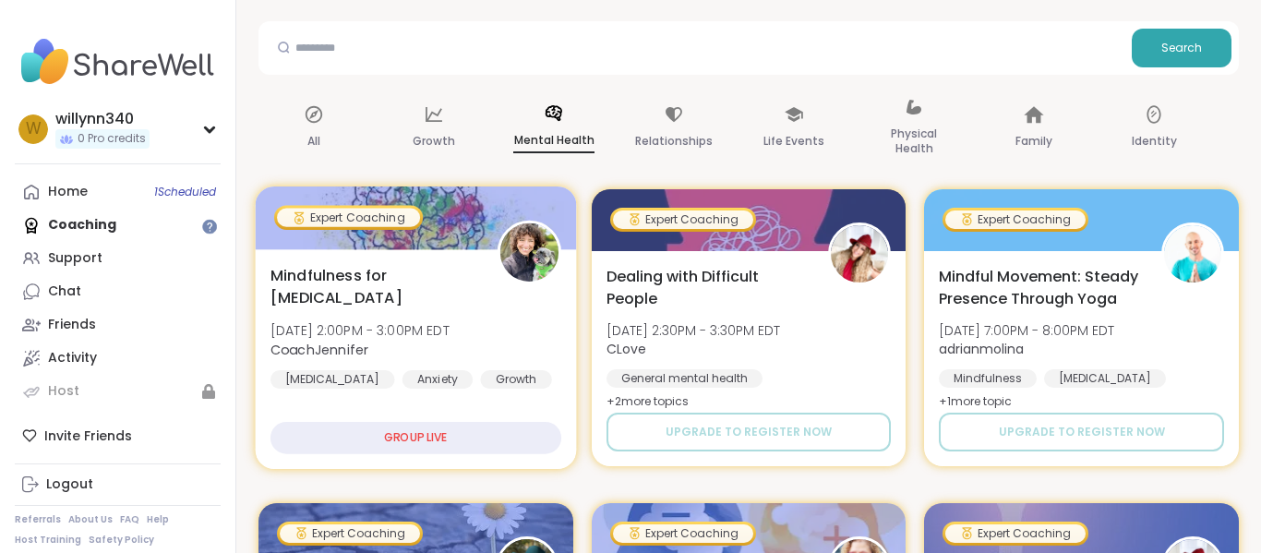
click at [519, 439] on div "GROUP LIVE" at bounding box center [416, 438] width 291 height 32
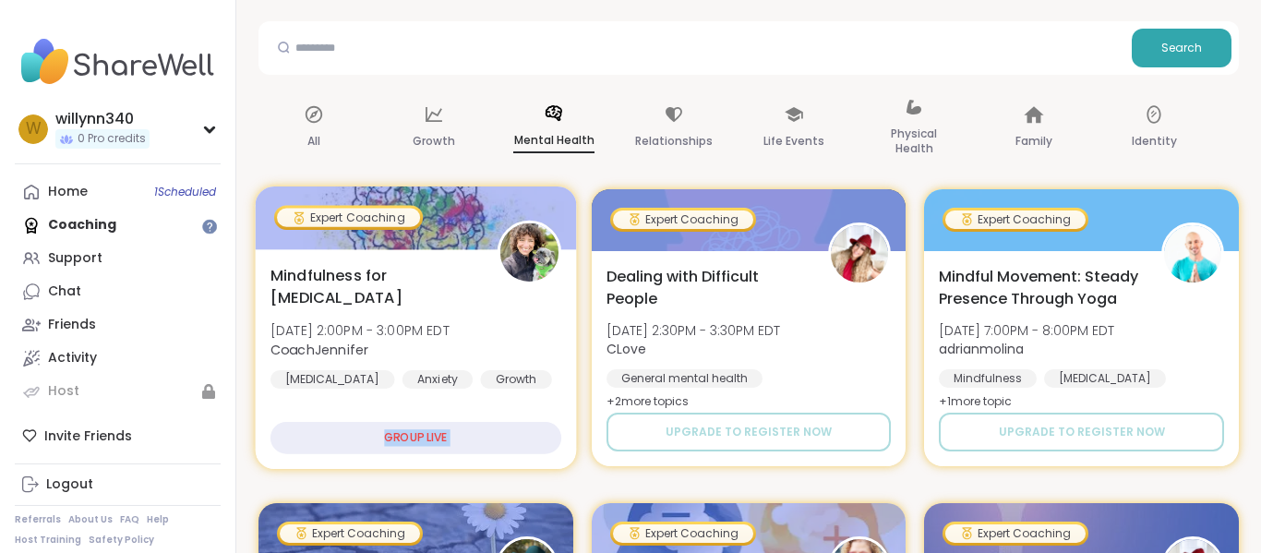
click at [519, 439] on div "GROUP LIVE" at bounding box center [416, 438] width 291 height 32
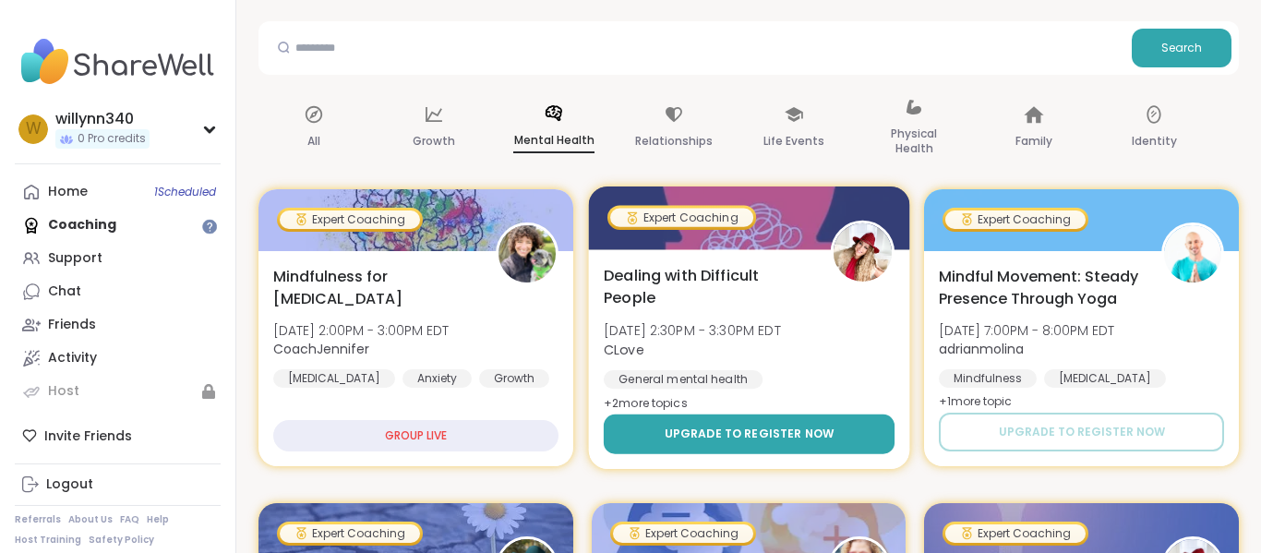
click at [635, 423] on button "Upgrade to register now" at bounding box center [749, 435] width 291 height 40
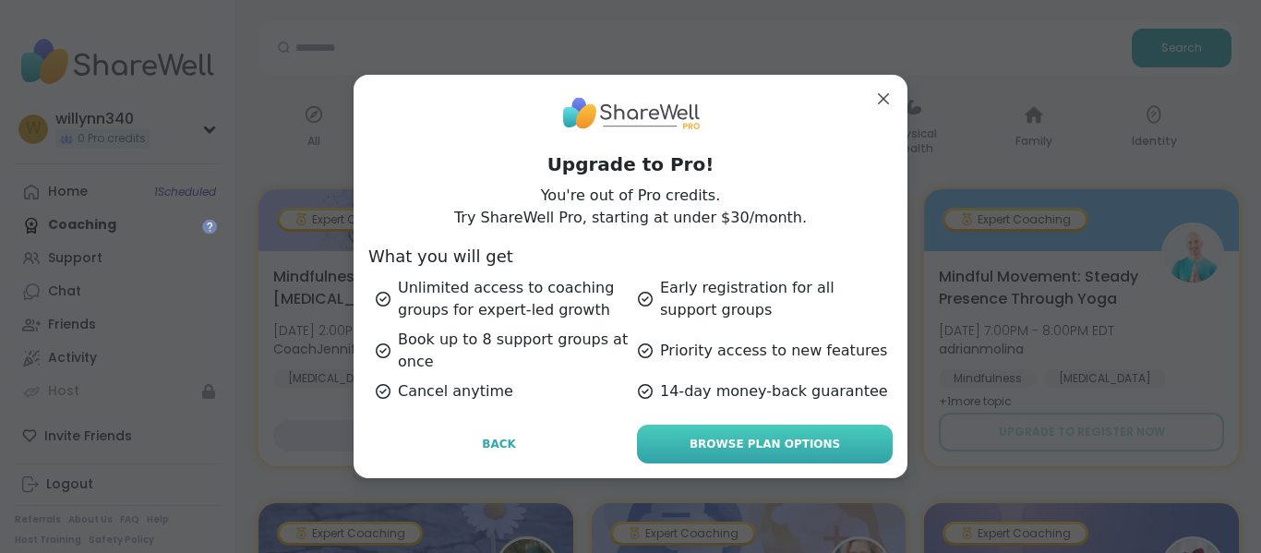
click at [681, 431] on link "Browse Plan Options" at bounding box center [765, 444] width 256 height 39
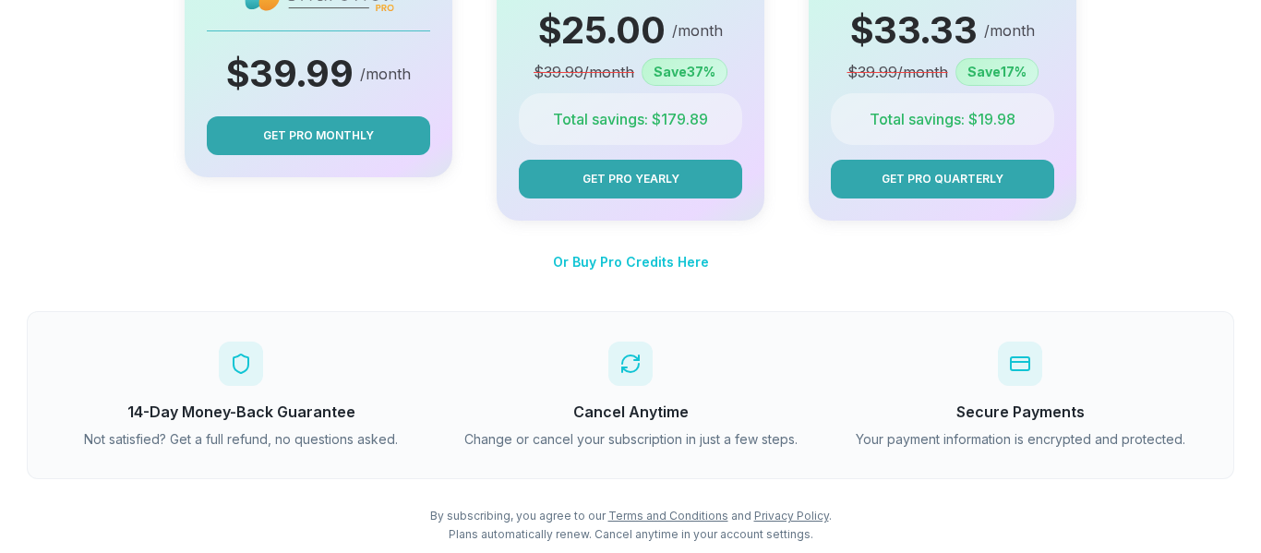
scroll to position [471, 0]
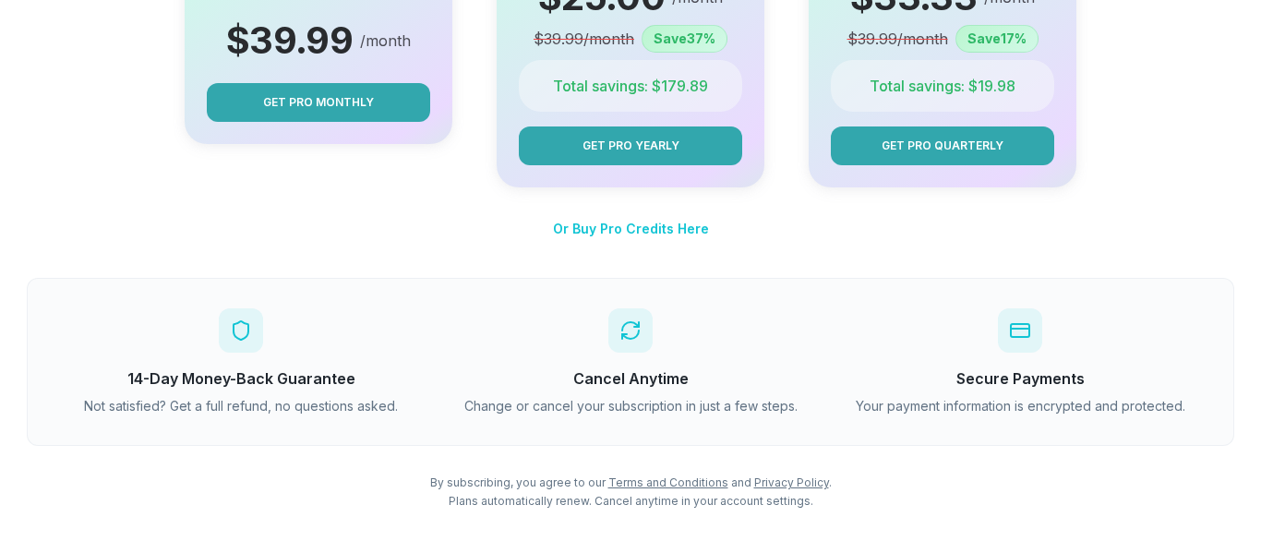
click at [617, 331] on div at bounding box center [630, 330] width 44 height 44
